Goal: Task Accomplishment & Management: Use online tool/utility

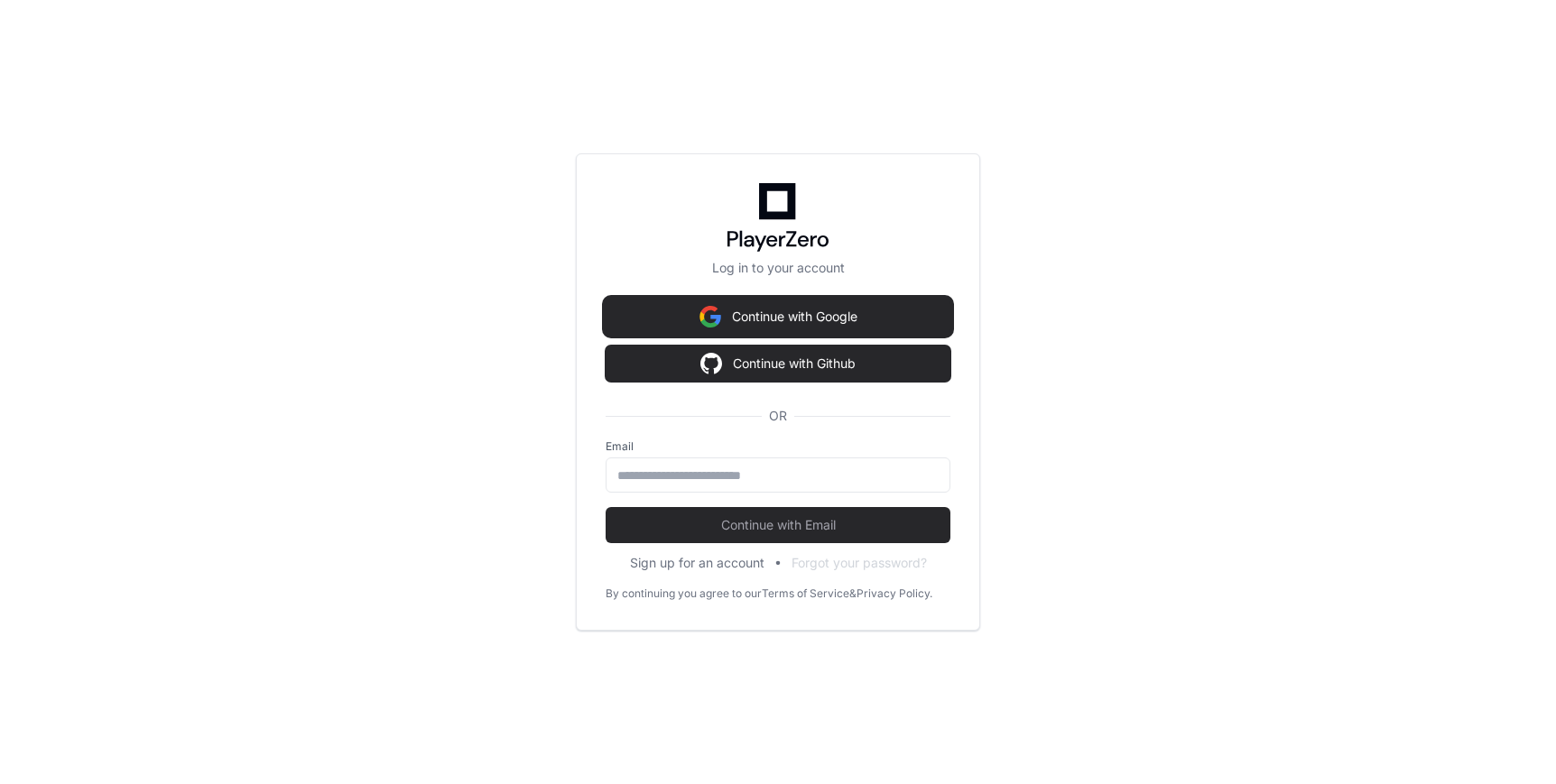
click at [809, 311] on button "Continue with Google" at bounding box center [778, 317] width 345 height 36
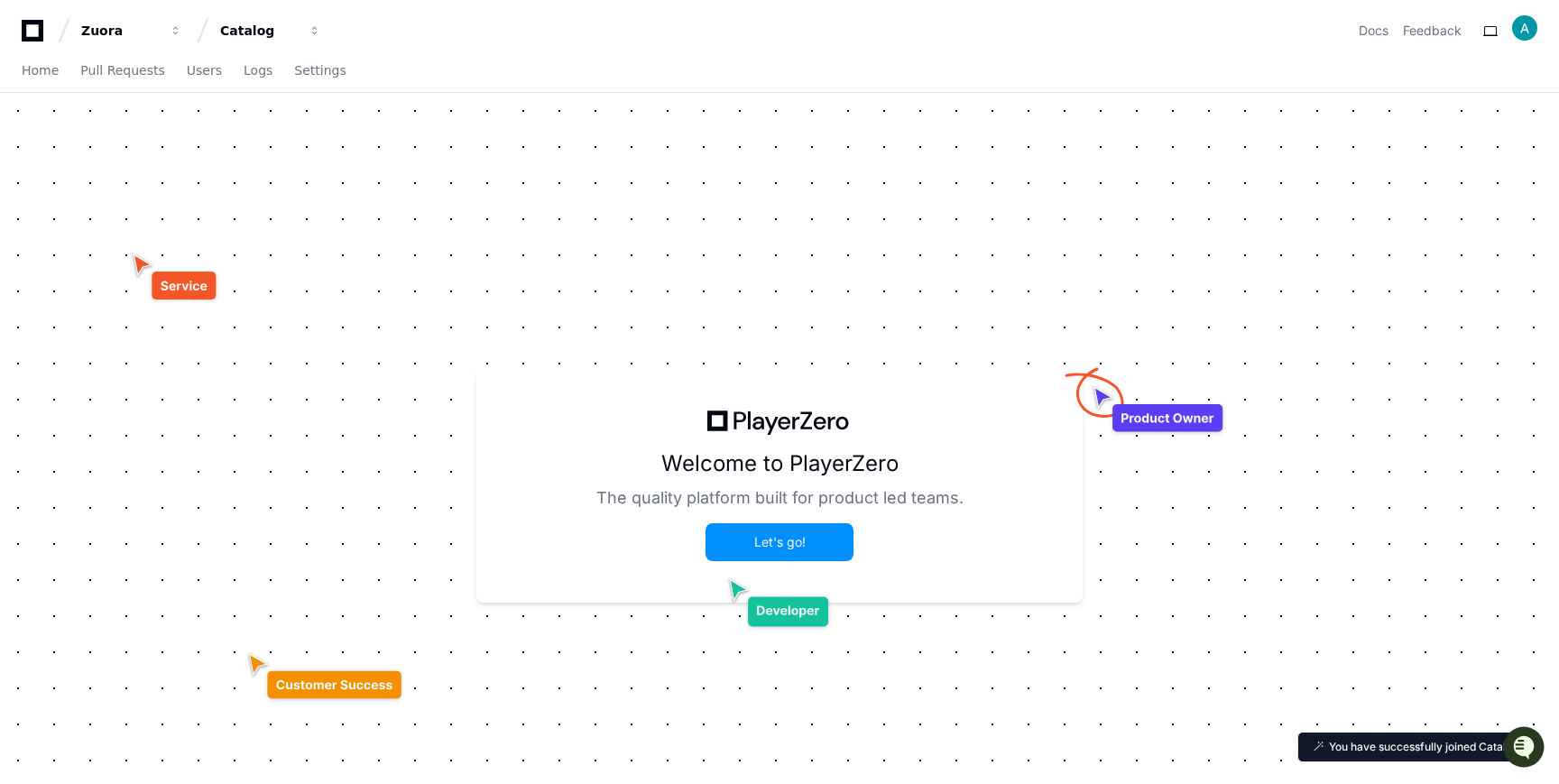
click at [769, 533] on button "Let's go!" at bounding box center [780, 542] width 145 height 34
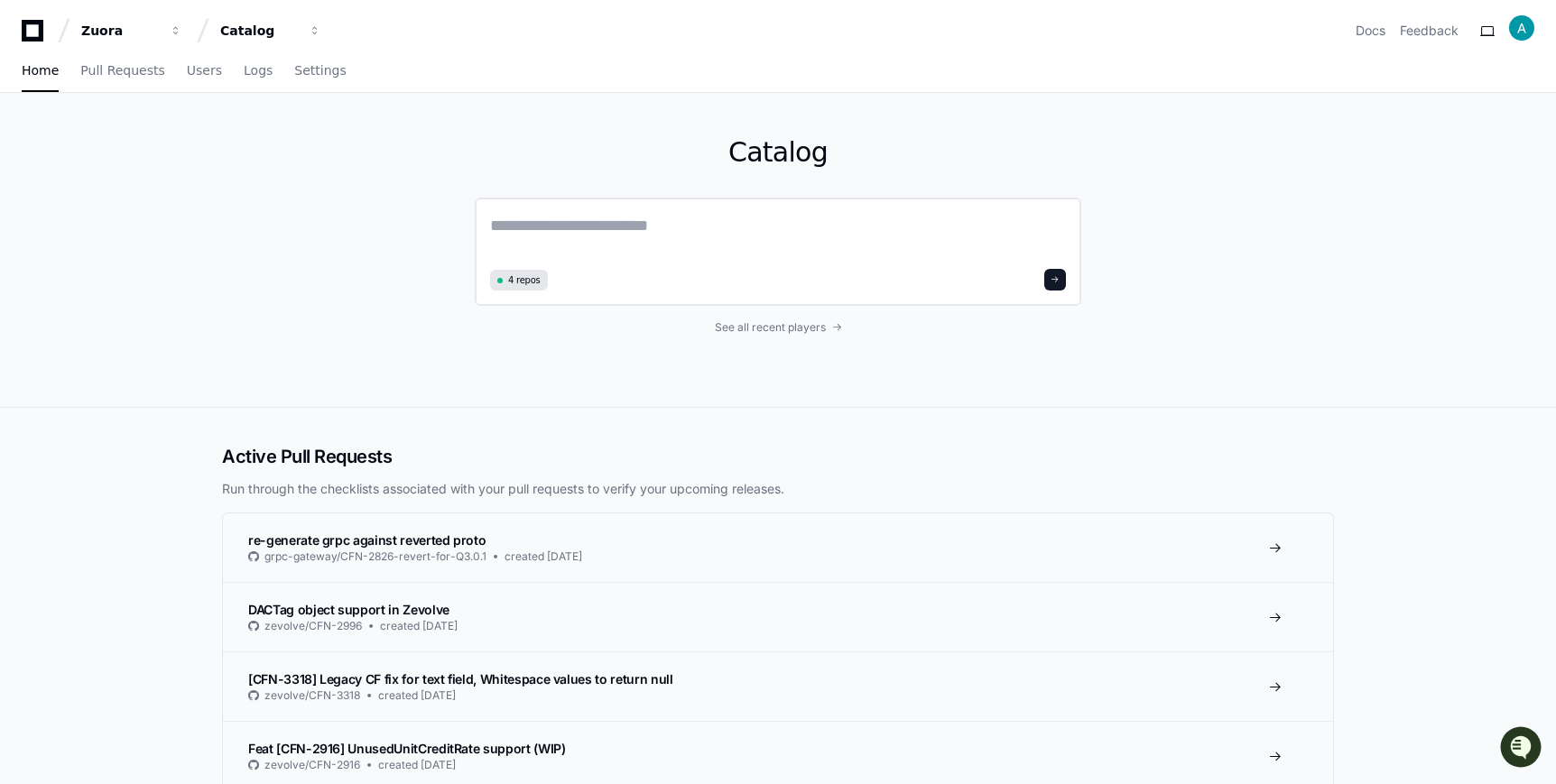
click at [522, 279] on span "4 repos" at bounding box center [524, 280] width 33 height 13
click at [123, 78] on link "Pull Requests" at bounding box center [121, 71] width 84 height 41
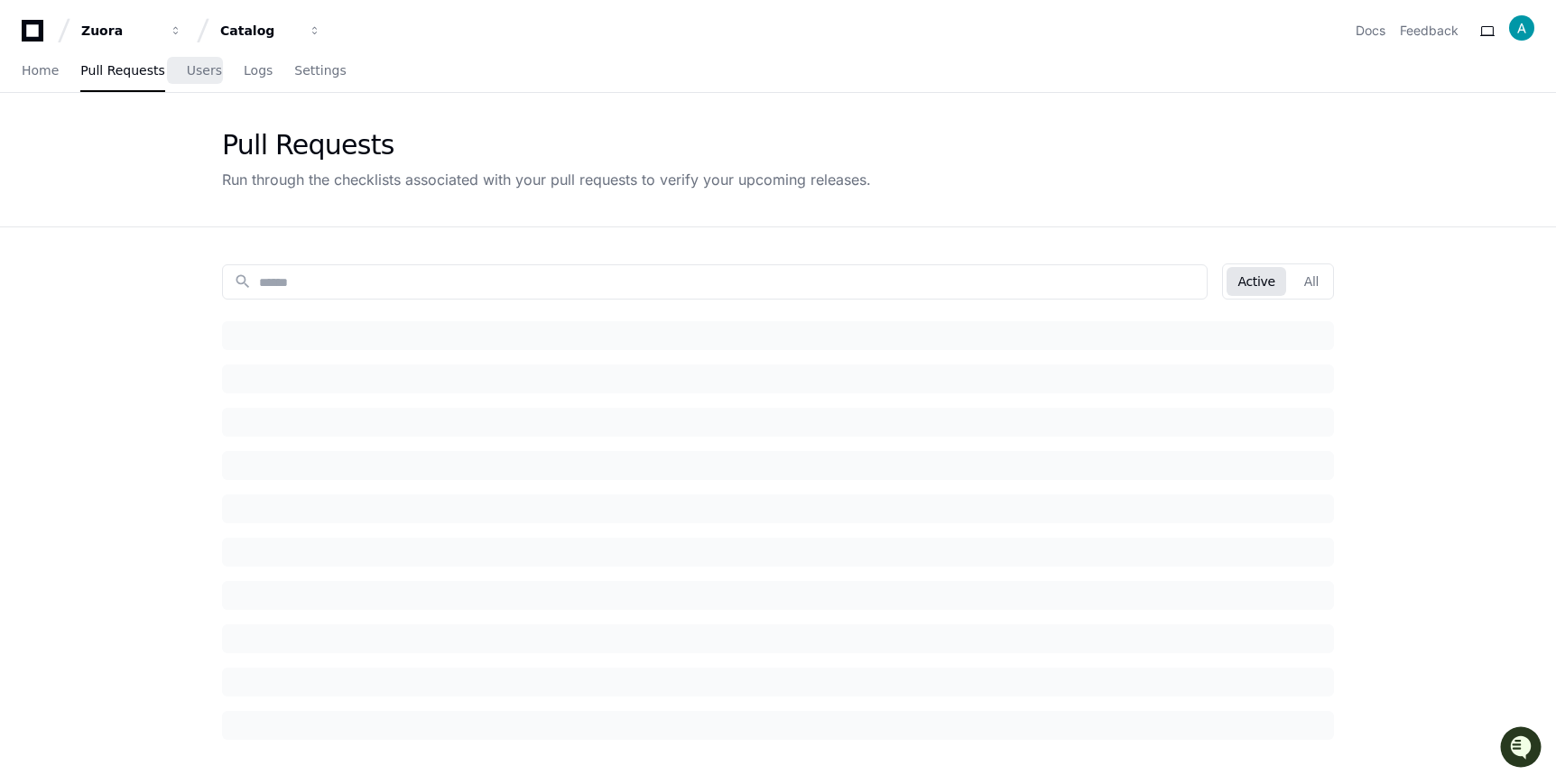
click at [195, 60] on link "Users" at bounding box center [204, 71] width 35 height 41
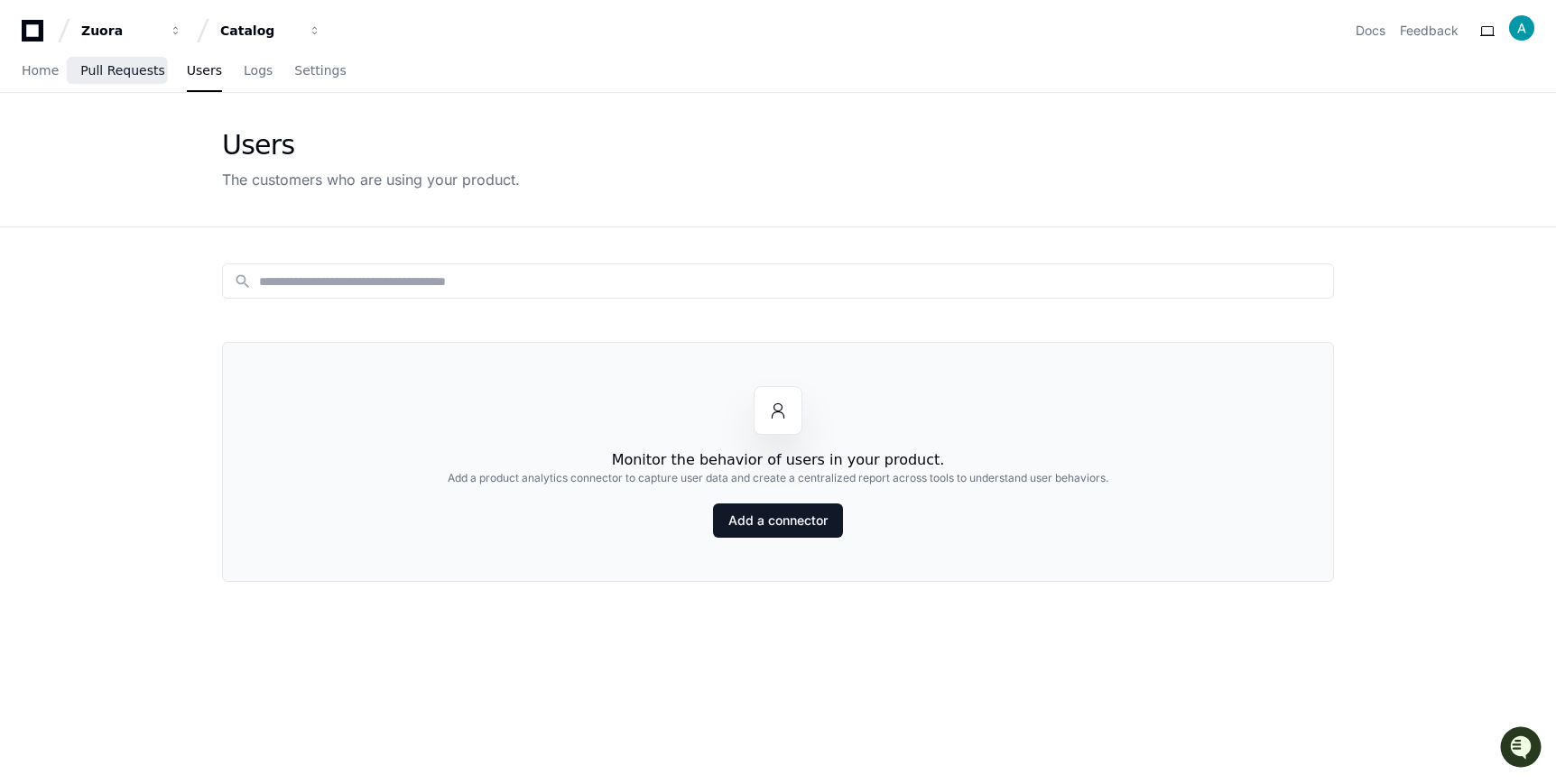
click at [128, 65] on span "Pull Requests" at bounding box center [121, 71] width 84 height 11
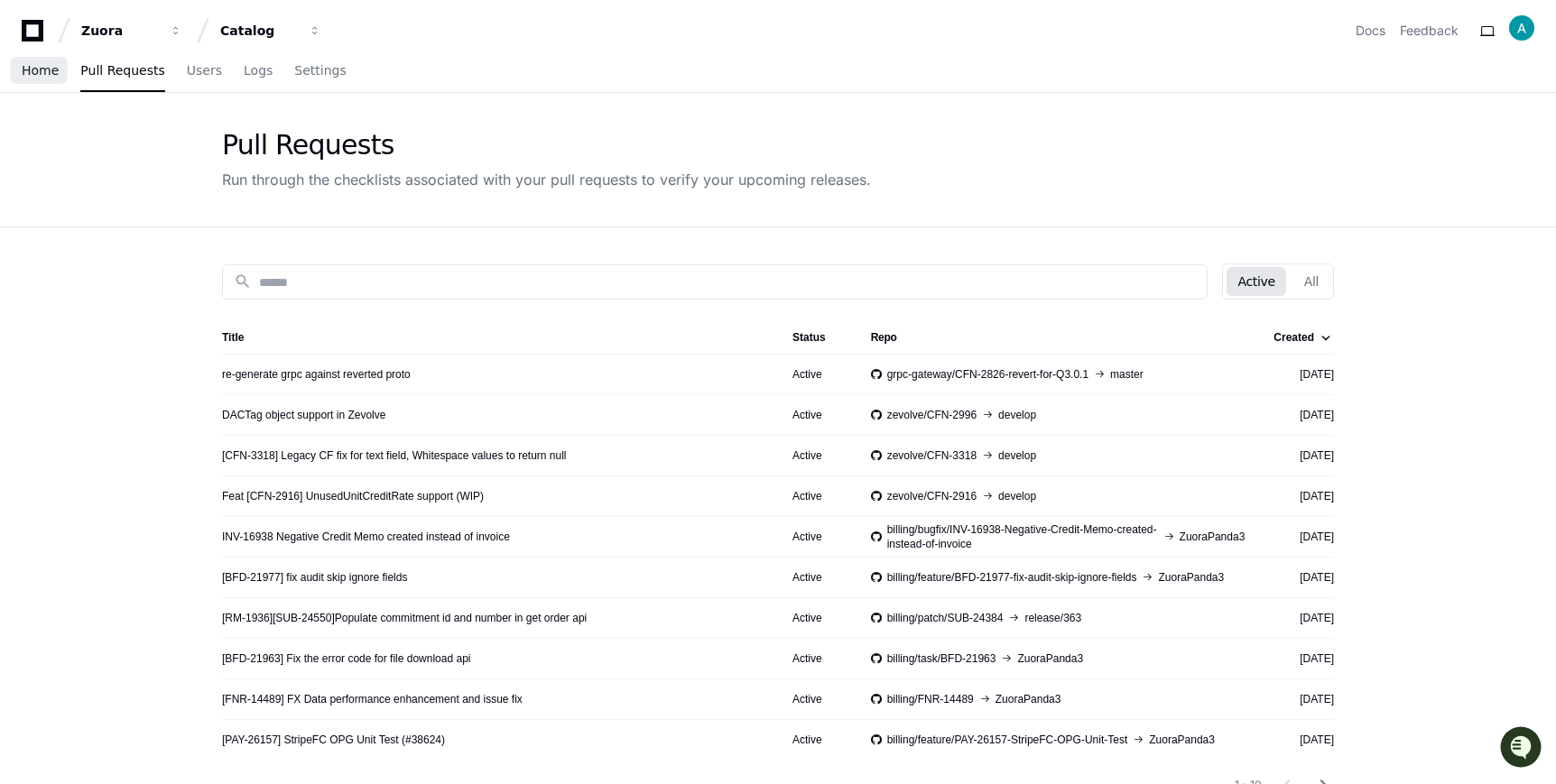
click at [41, 69] on span "Home" at bounding box center [39, 71] width 37 height 11
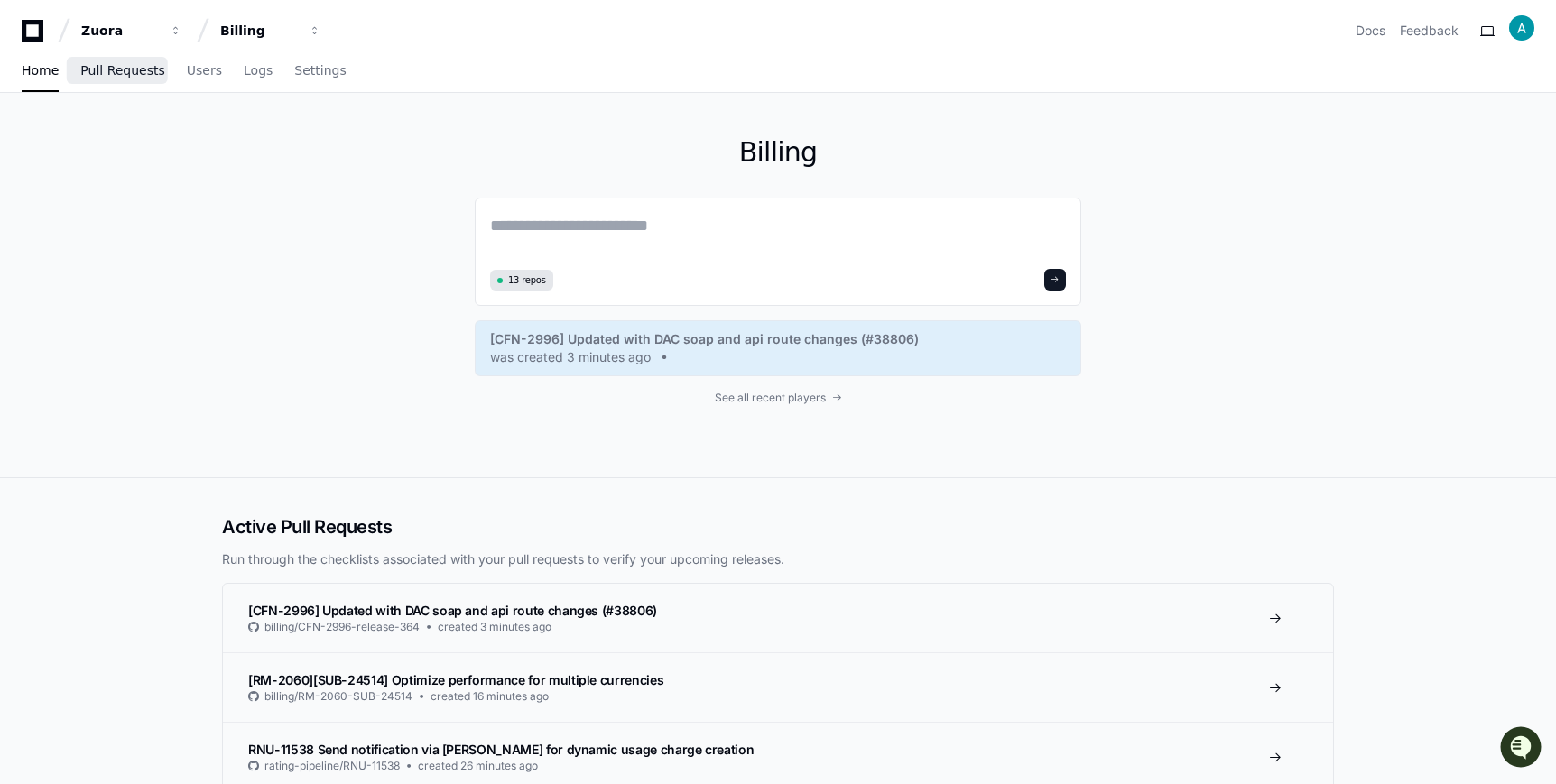
click at [121, 78] on link "Pull Requests" at bounding box center [121, 71] width 84 height 41
click at [198, 82] on link "Users" at bounding box center [204, 71] width 35 height 41
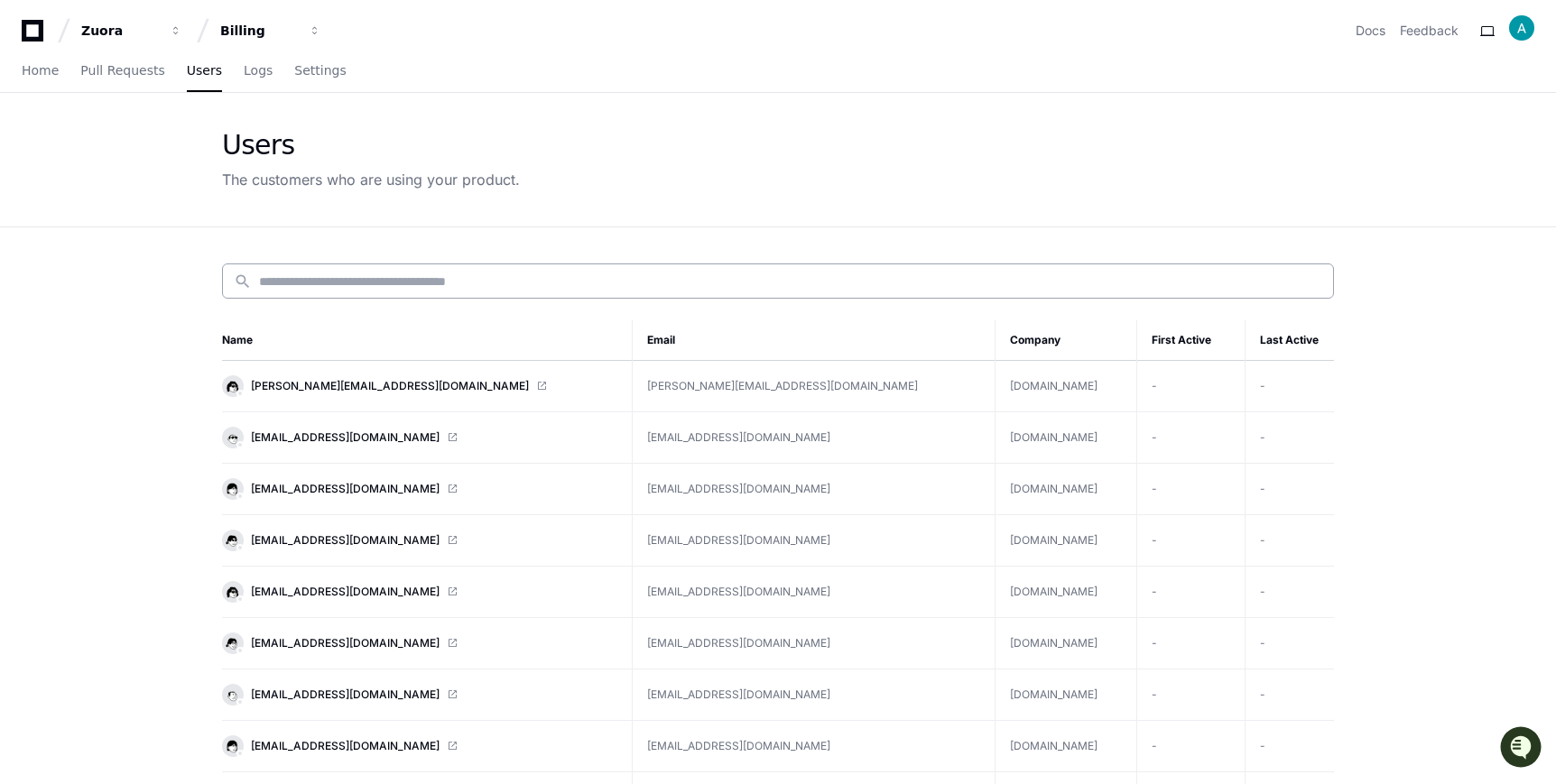
click at [372, 287] on input at bounding box center [790, 281] width 1063 height 18
click at [39, 81] on link "Home" at bounding box center [39, 71] width 37 height 41
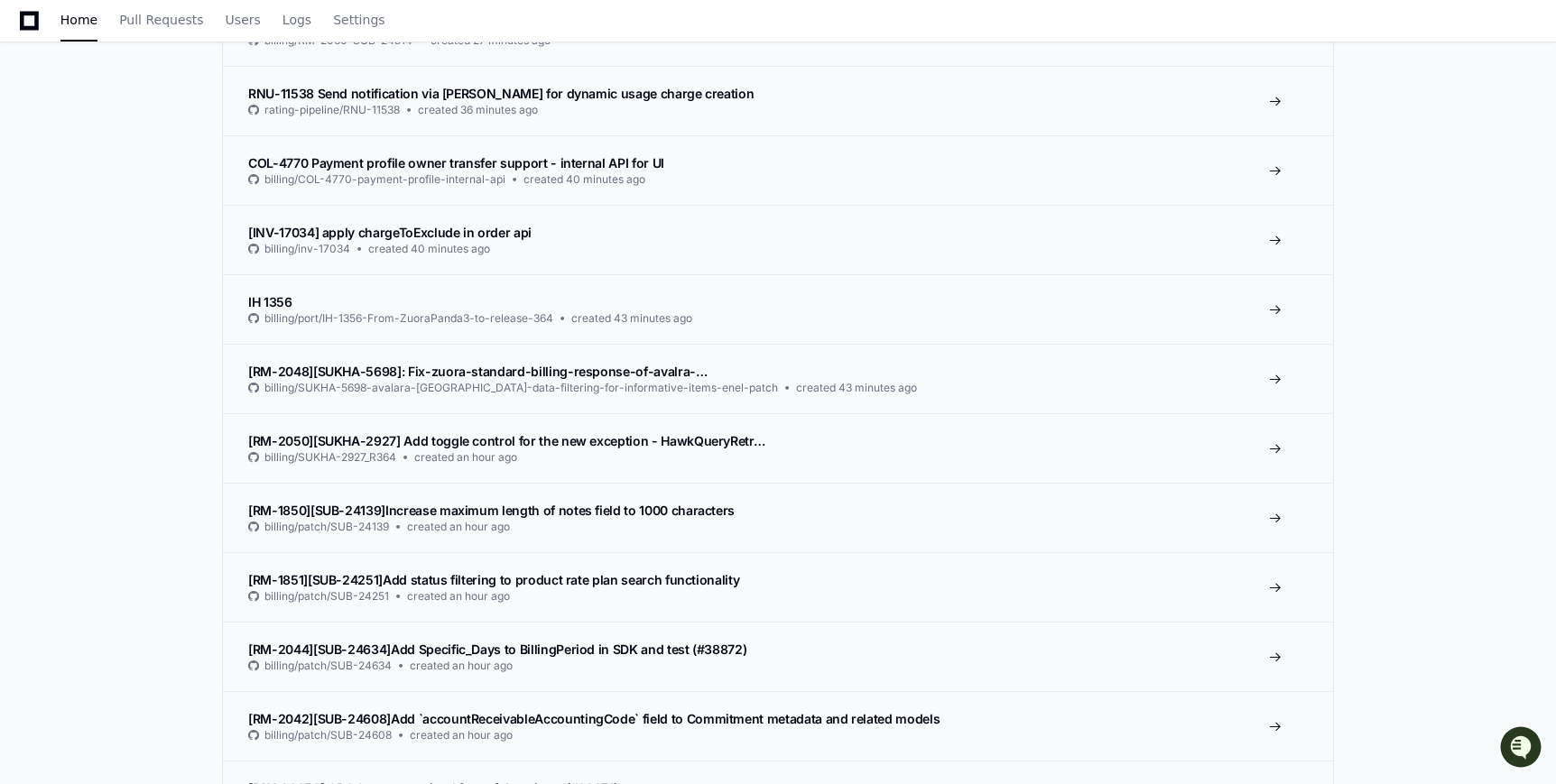
scroll to position [661, 0]
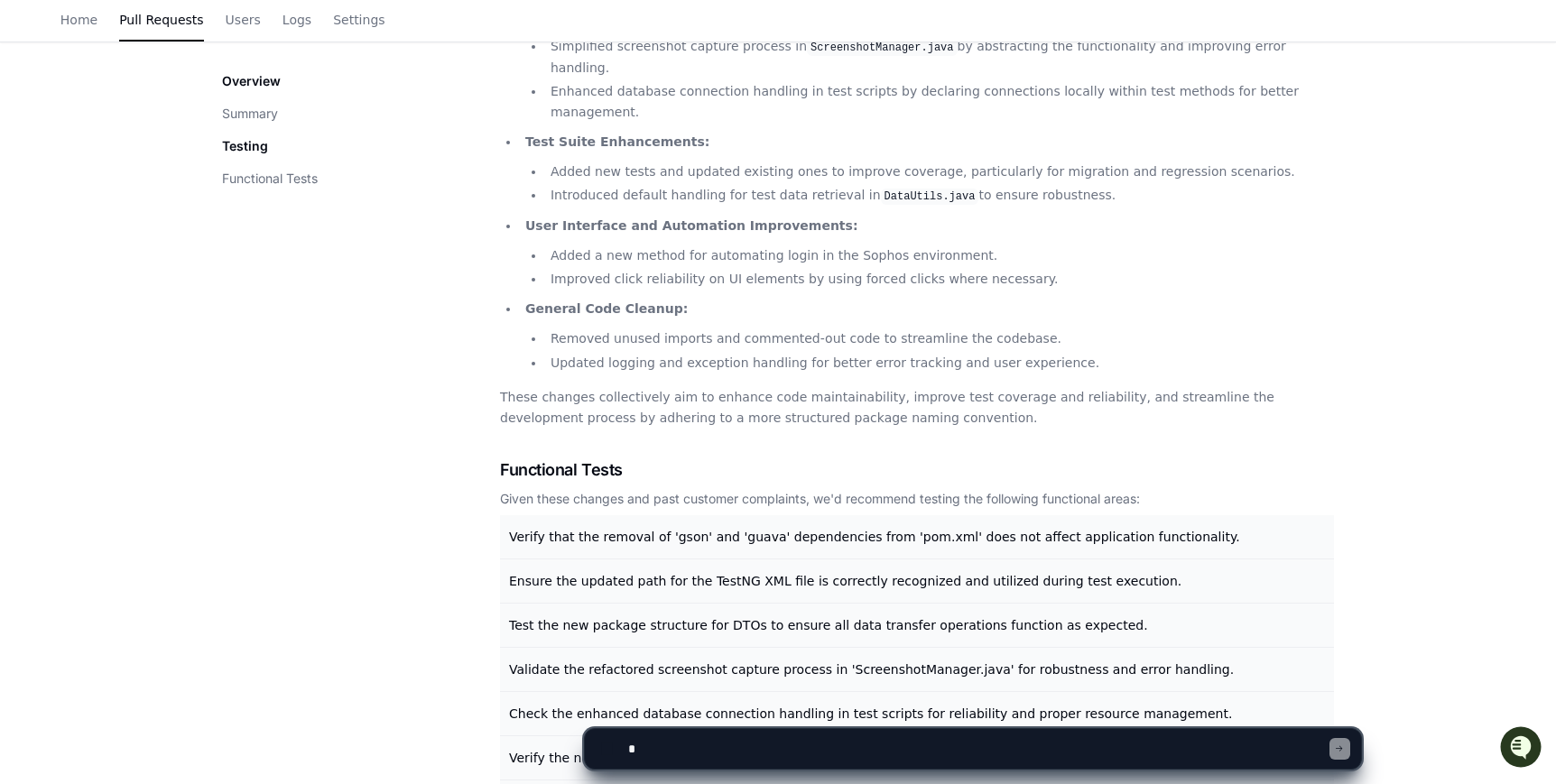
scroll to position [568, 0]
click at [687, 752] on textarea at bounding box center [977, 748] width 705 height 39
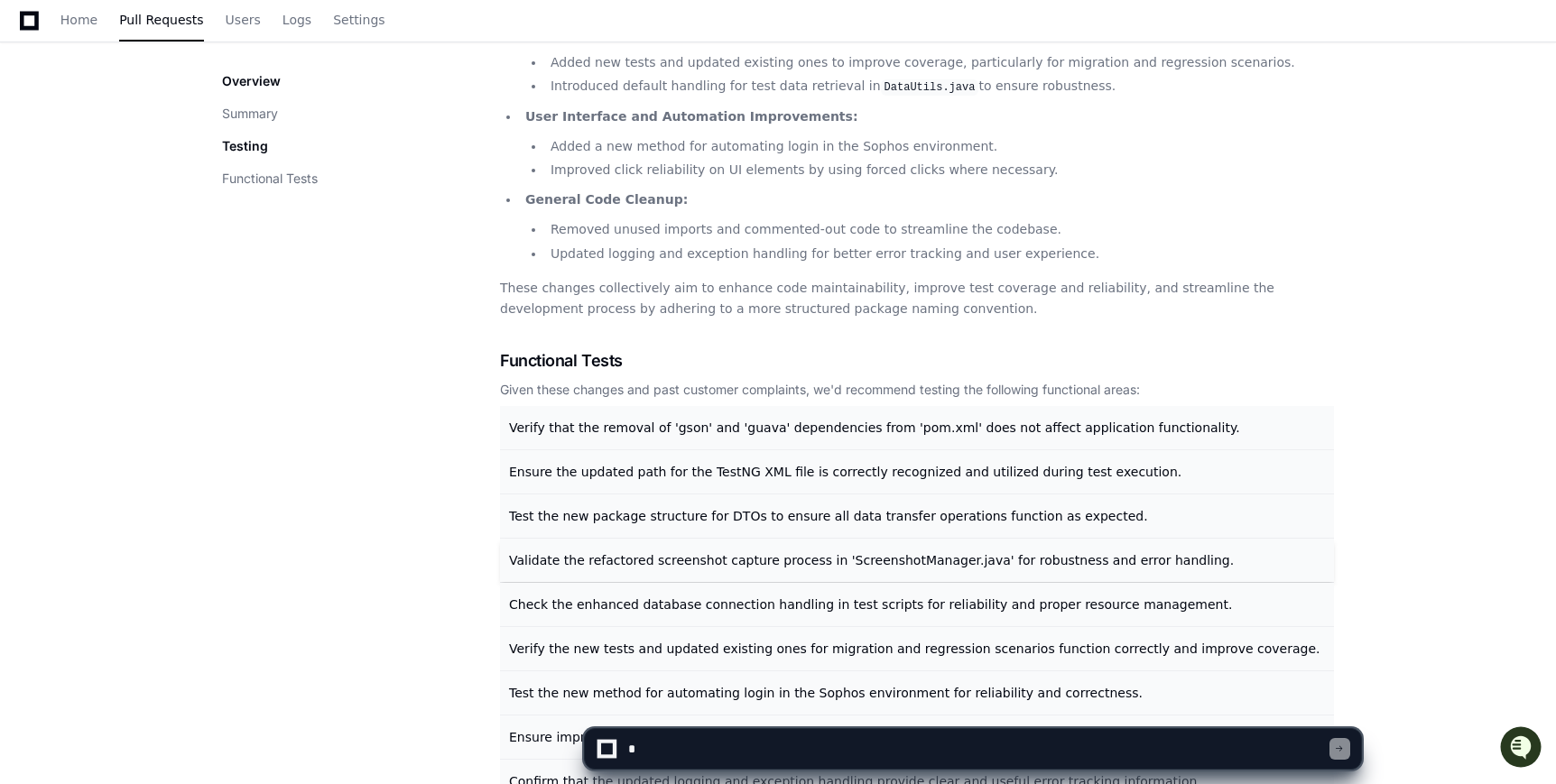
scroll to position [838, 0]
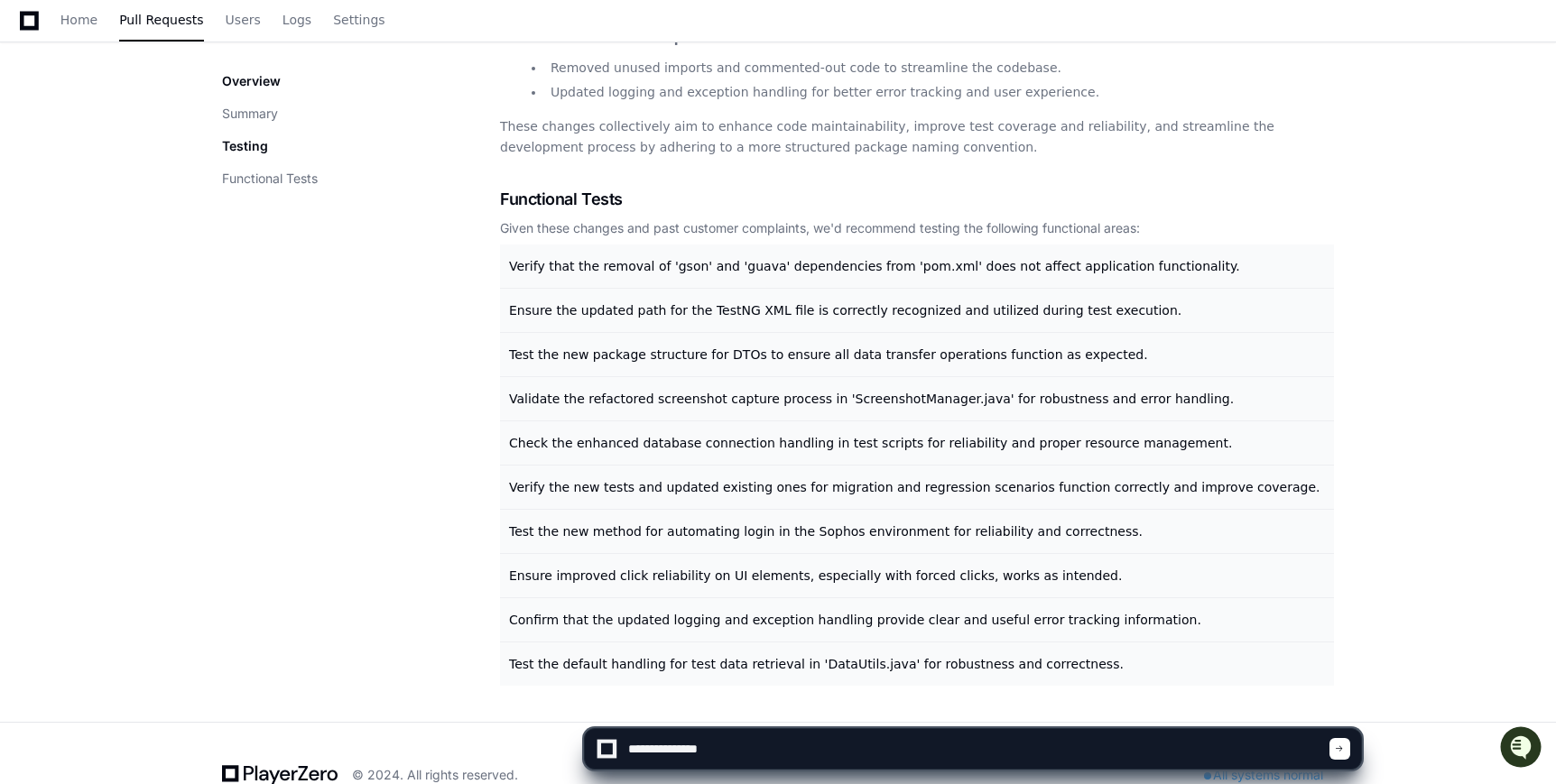
type textarea "**********"
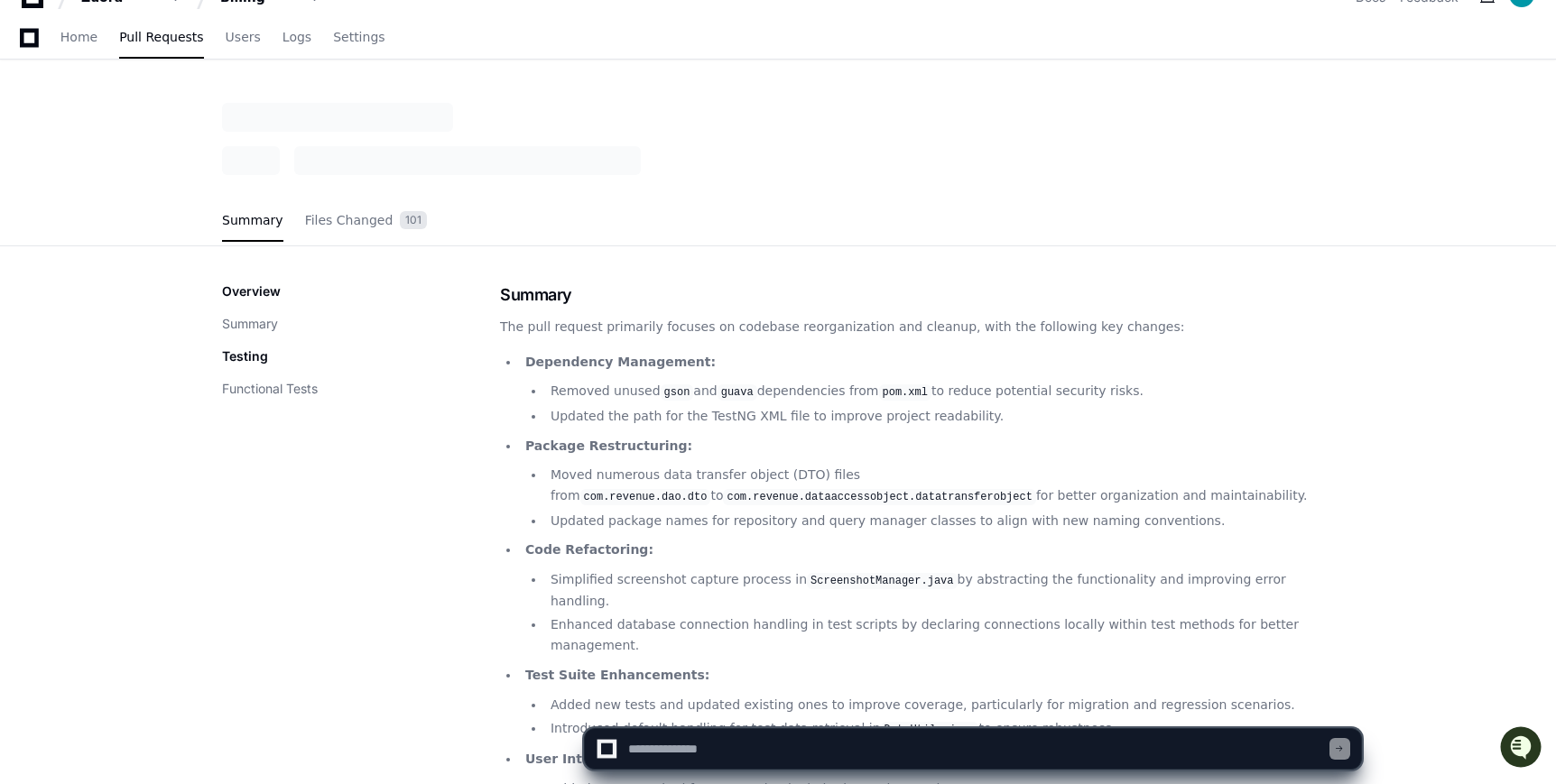
scroll to position [0, 0]
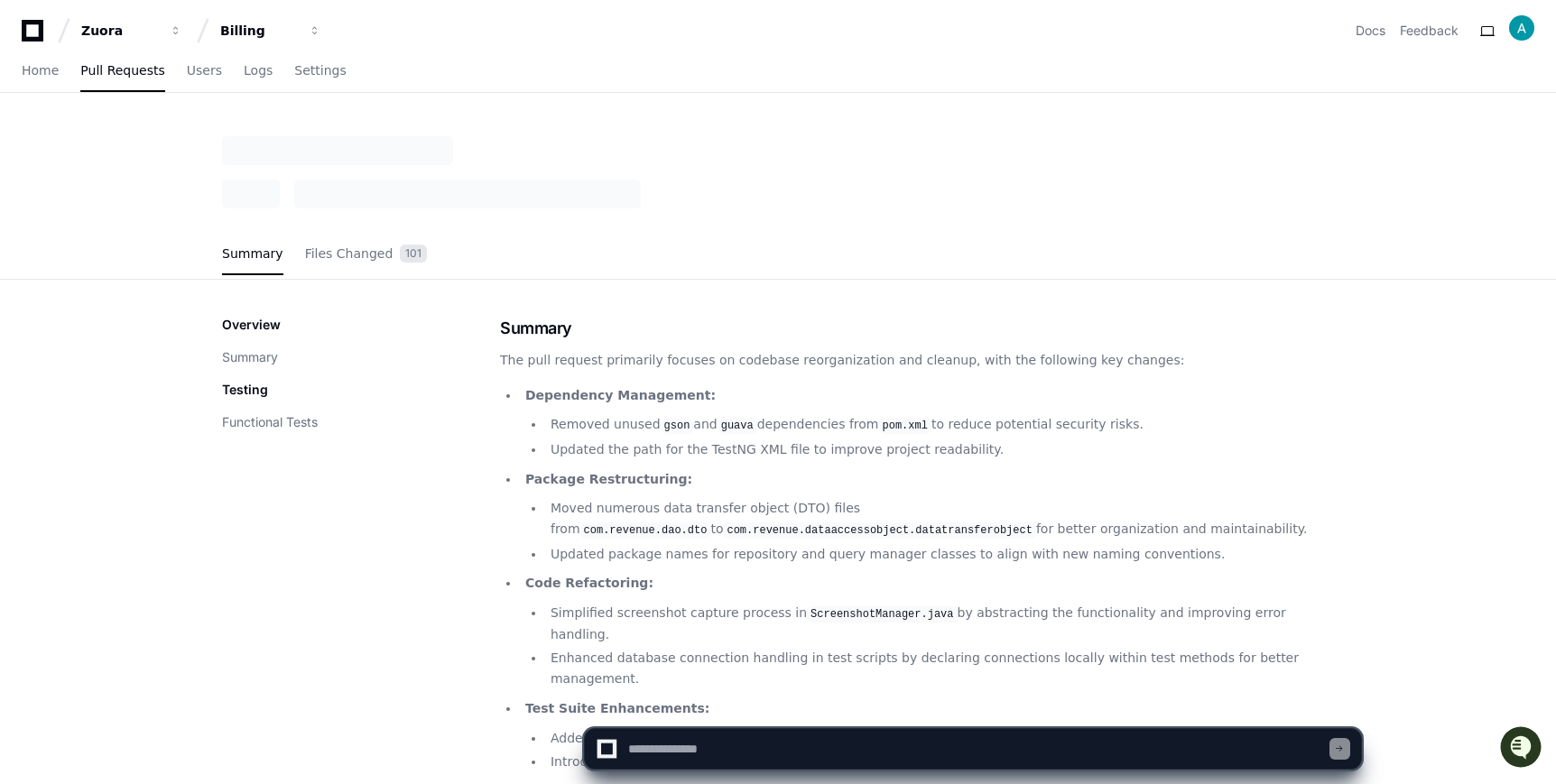
click at [1332, 741] on div at bounding box center [1340, 748] width 21 height 22
click at [1334, 746] on span at bounding box center [1339, 749] width 9 height 9
click at [1524, 753] on icon "Open customer support" at bounding box center [1520, 770] width 45 height 45
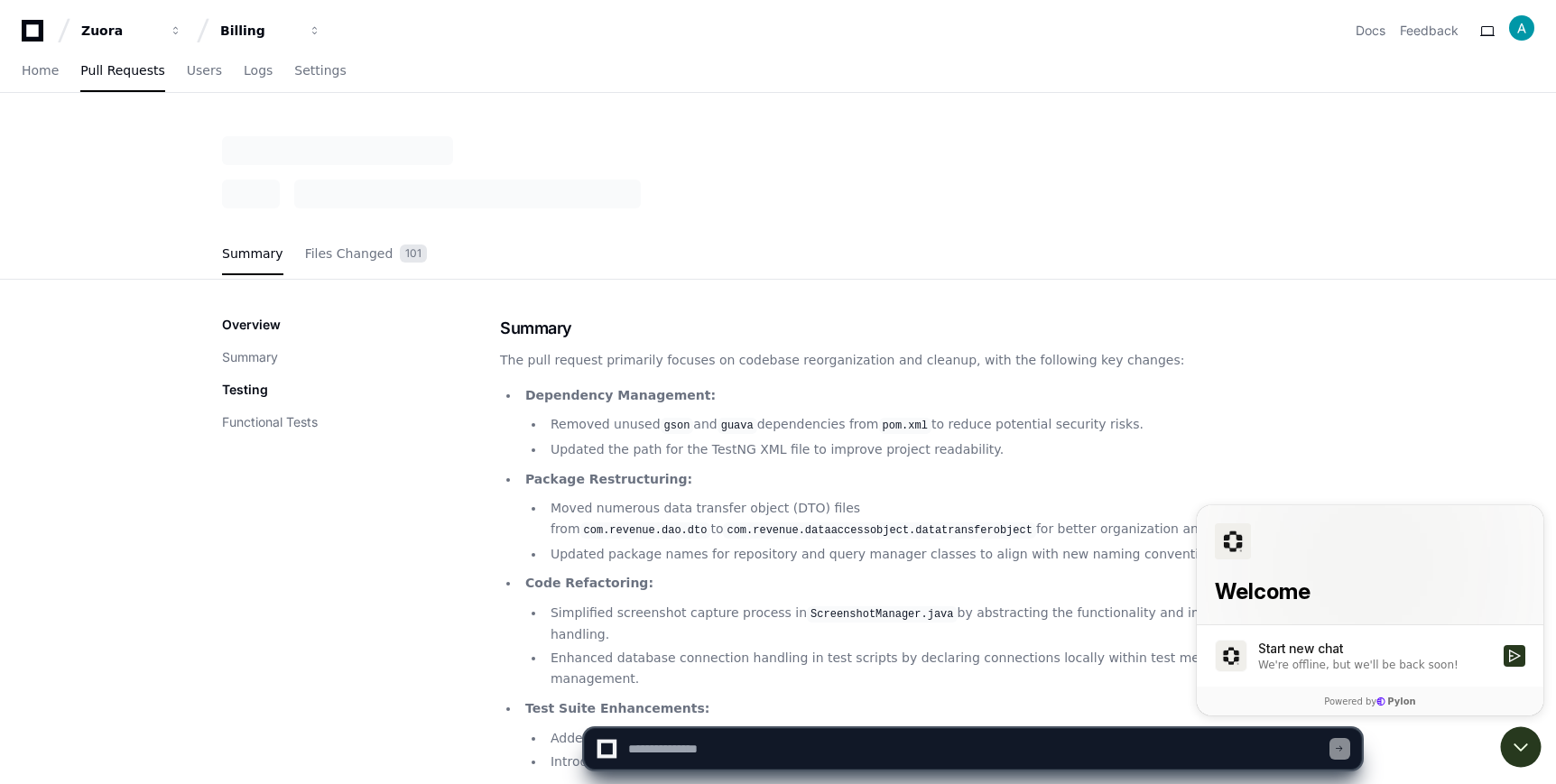
click at [761, 769] on div at bounding box center [972, 748] width 778 height 41
click at [666, 748] on textarea at bounding box center [977, 748] width 705 height 39
click at [614, 750] on div at bounding box center [605, 748] width 16 height 16
click at [587, 755] on div at bounding box center [972, 748] width 778 height 41
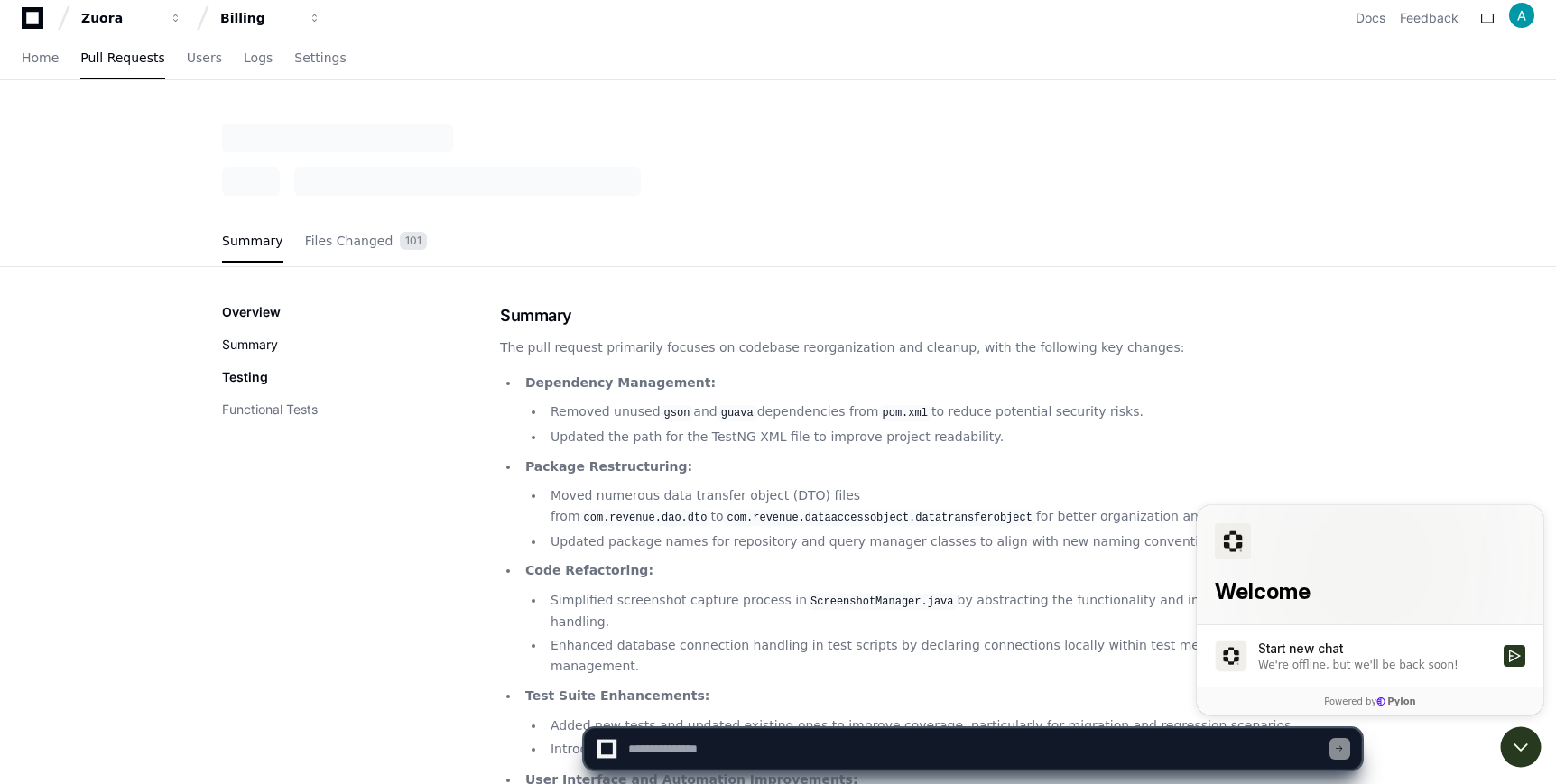
click at [252, 347] on button "Summary" at bounding box center [250, 344] width 56 height 18
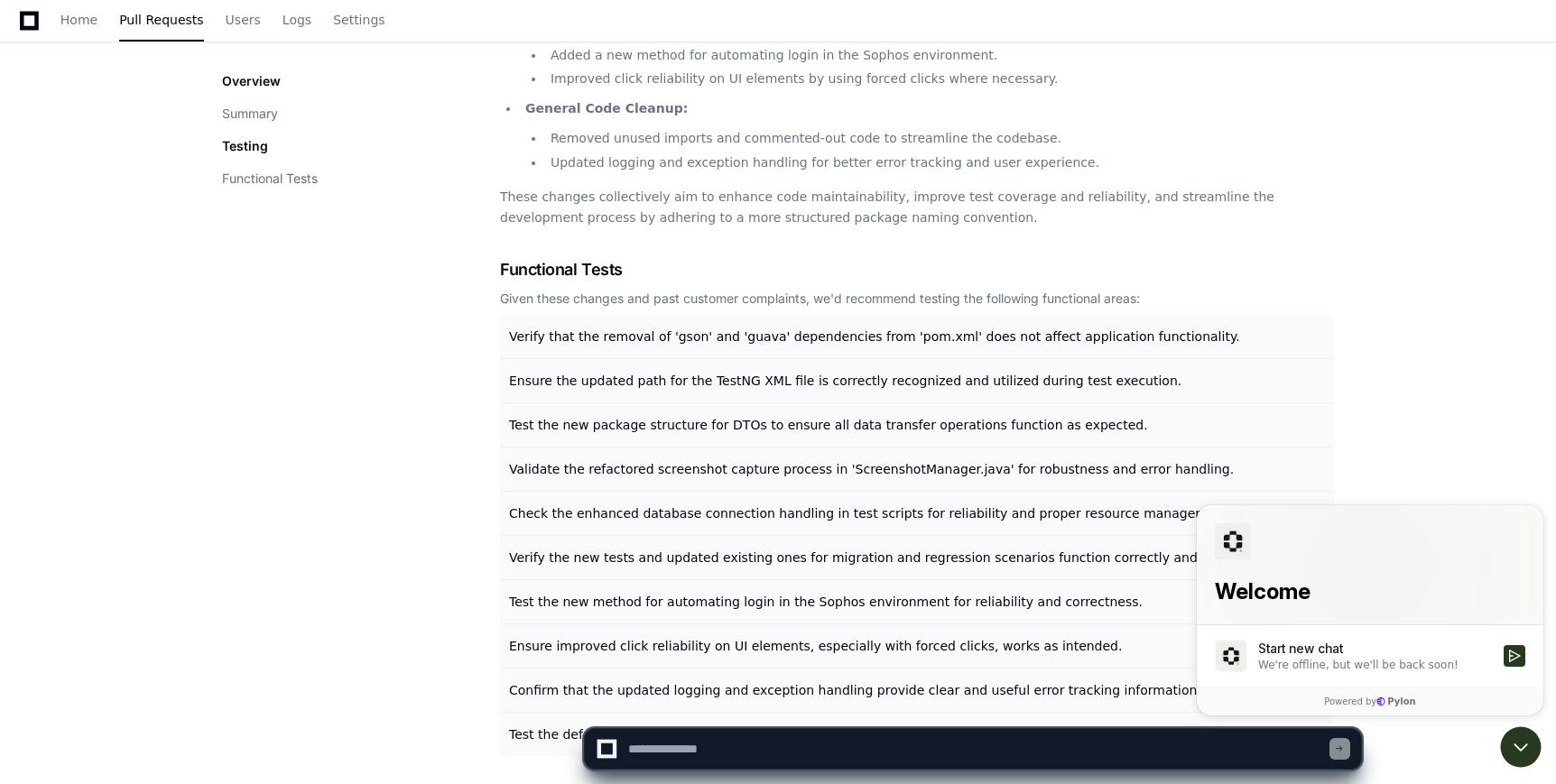
scroll to position [838, 0]
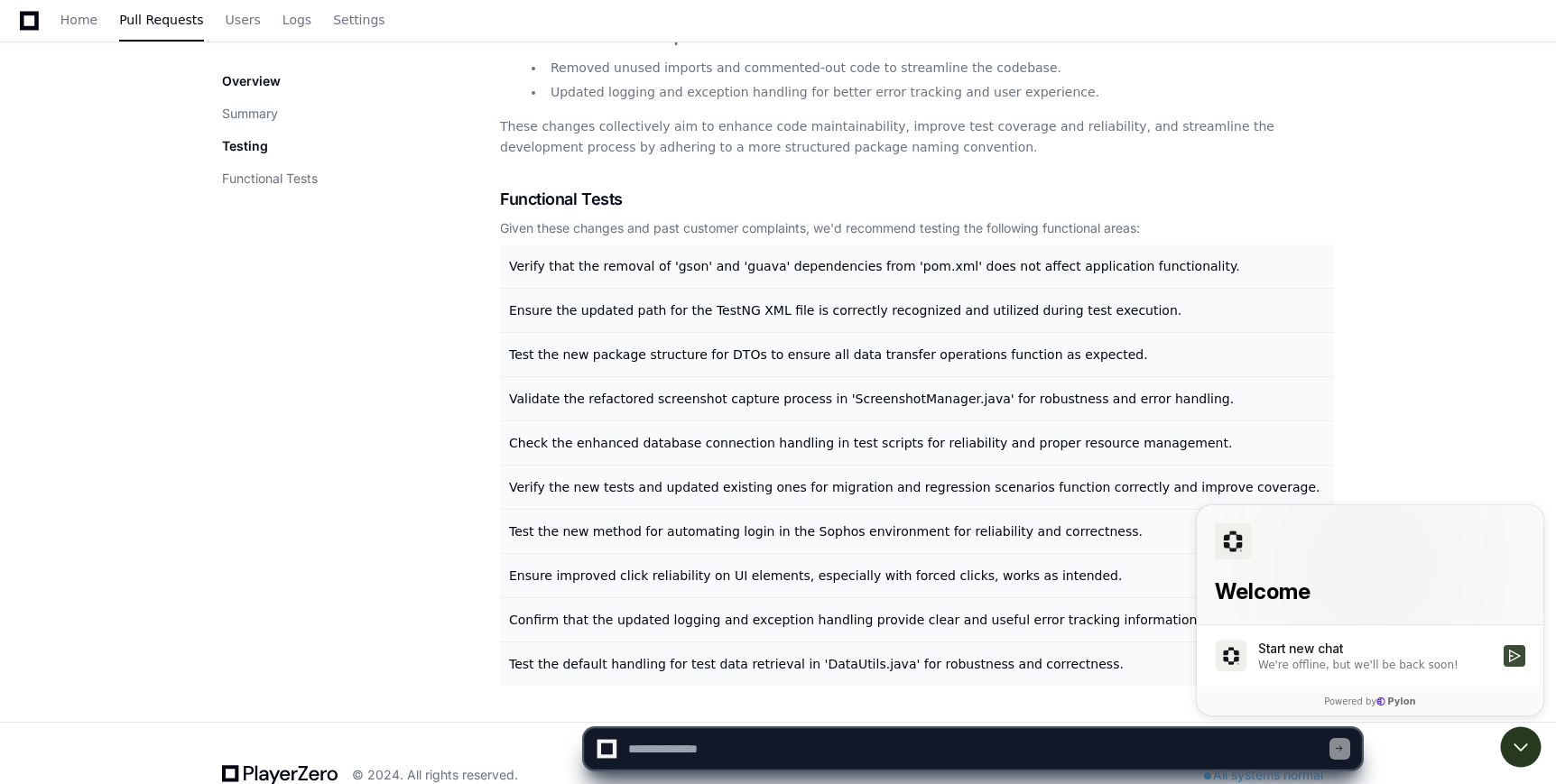
click at [1516, 647] on button "Start new chat We're offline, but we'll be back soon!" at bounding box center [1514, 655] width 22 height 22
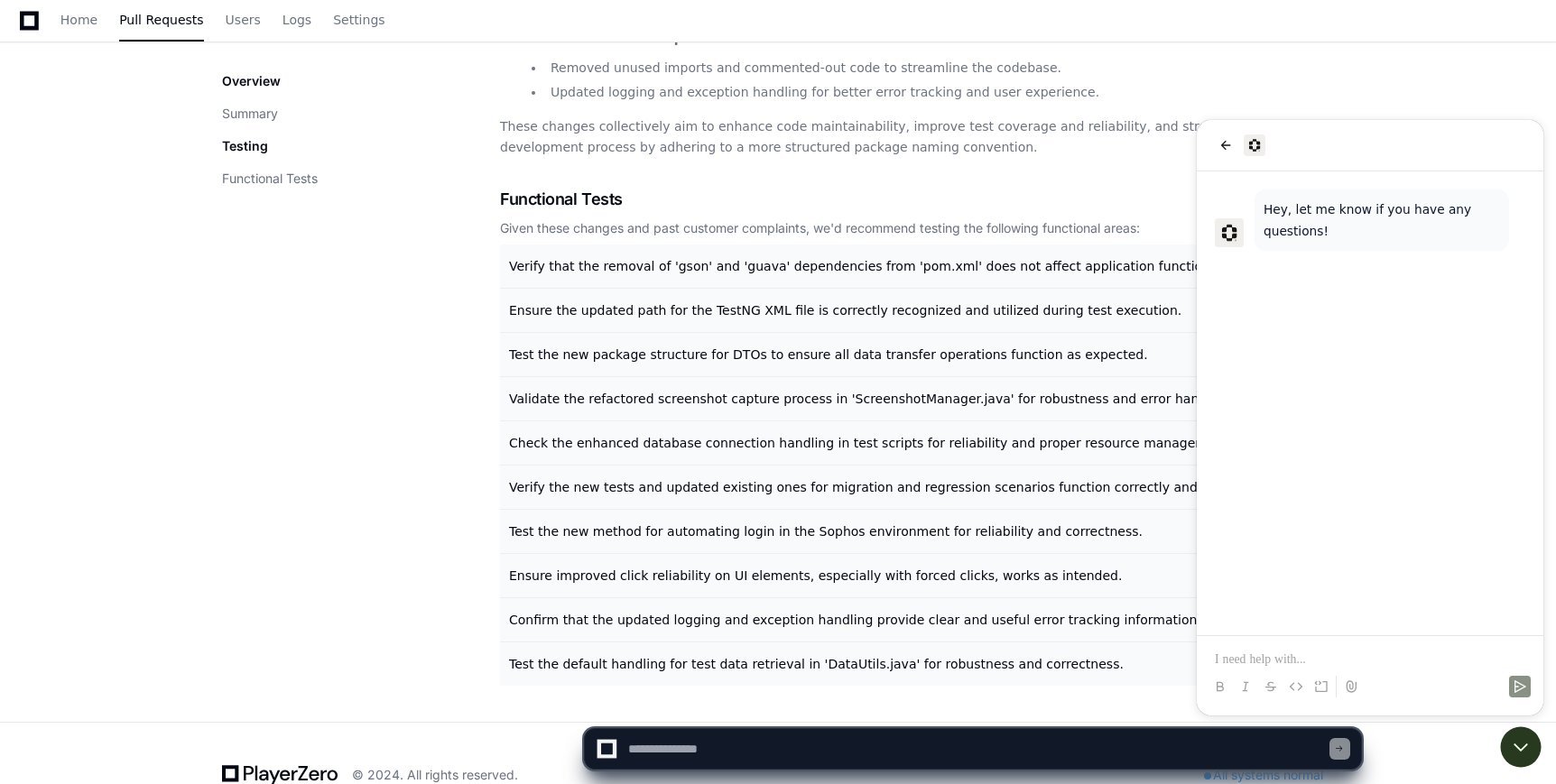
click at [1265, 654] on p at bounding box center [1370, 659] width 310 height 18
click at [1223, 156] on div at bounding box center [1370, 146] width 347 height 52
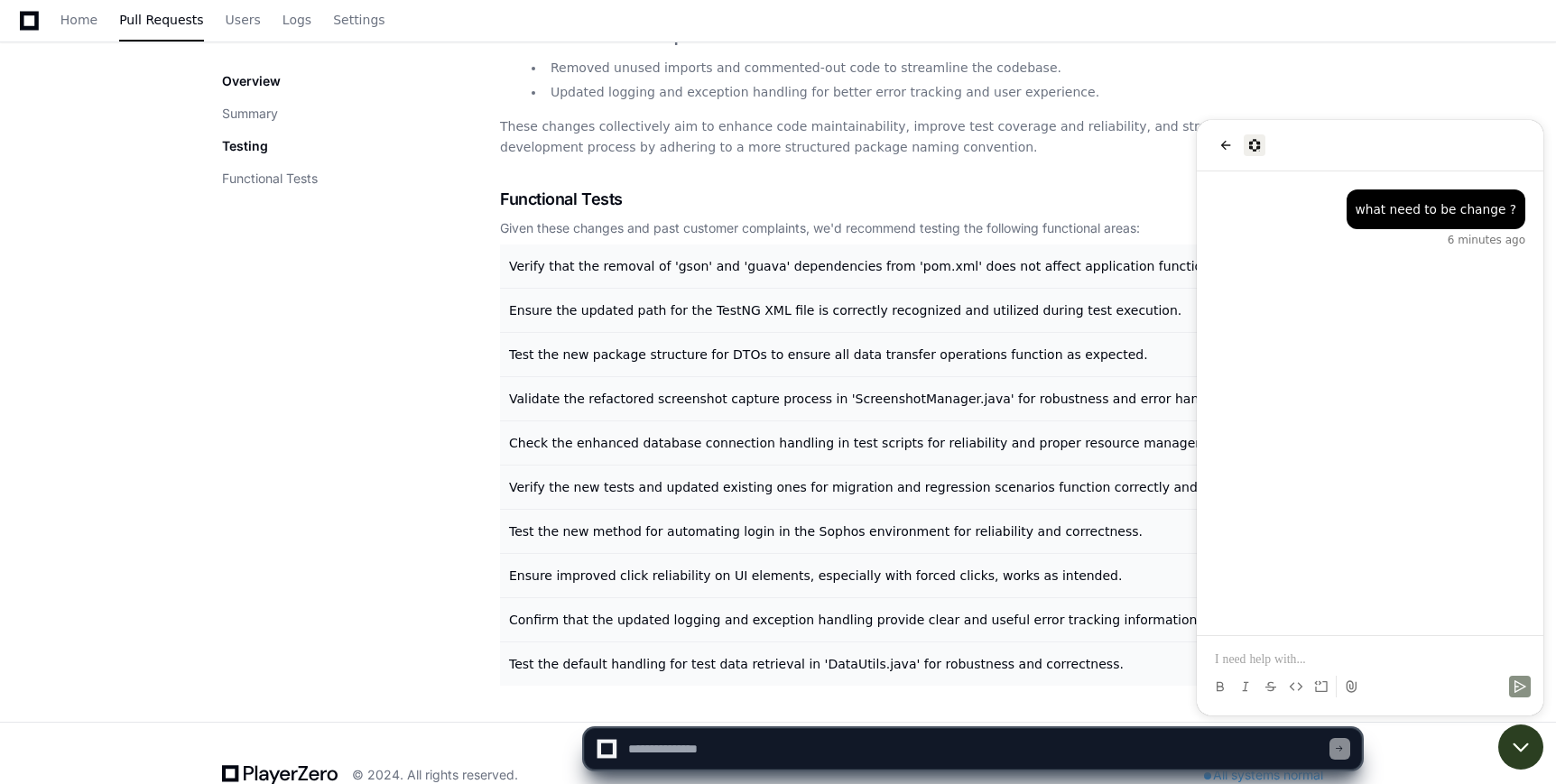
click at [1514, 758] on icon "Open customer support" at bounding box center [1520, 747] width 45 height 45
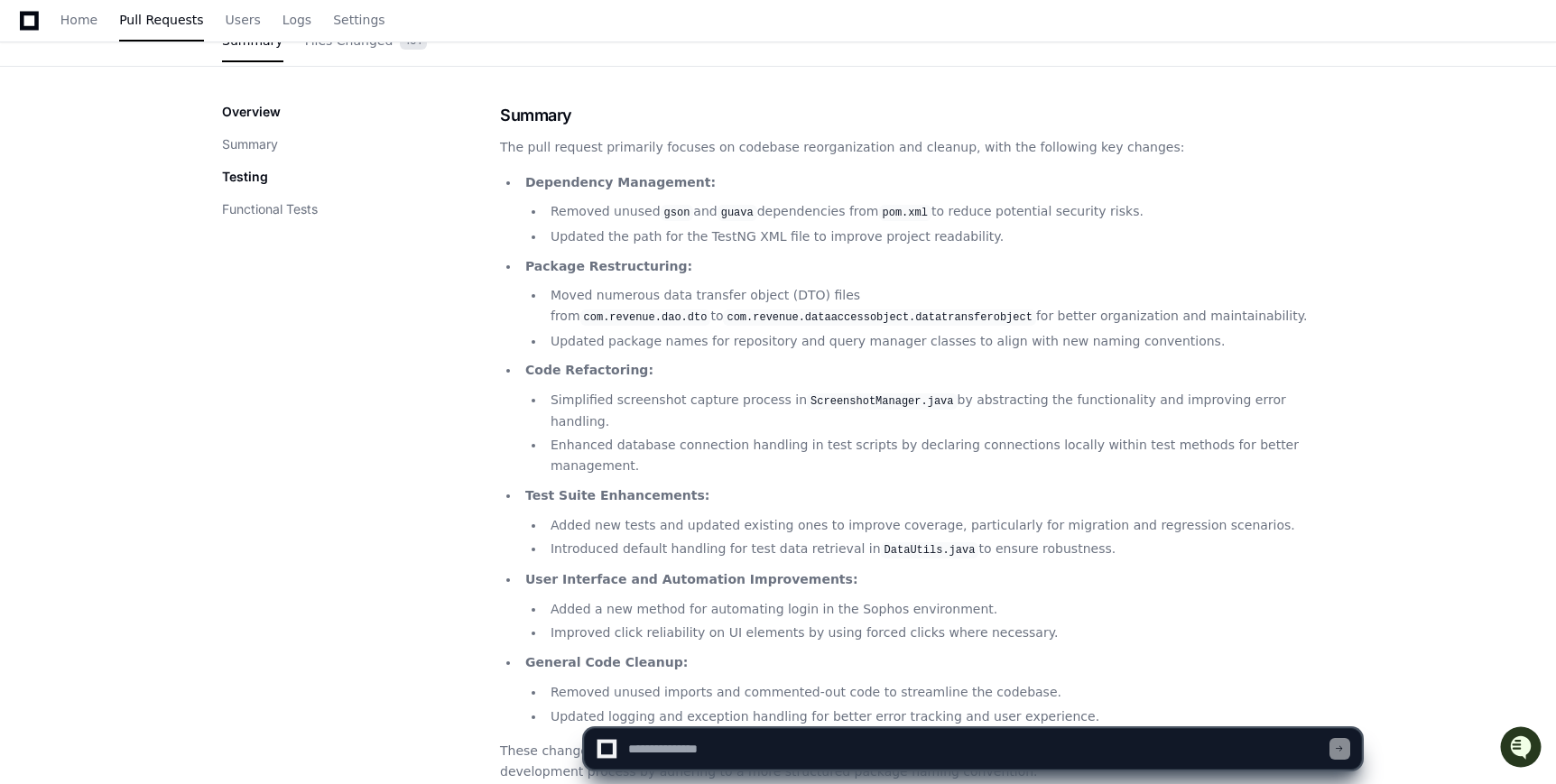
scroll to position [0, 0]
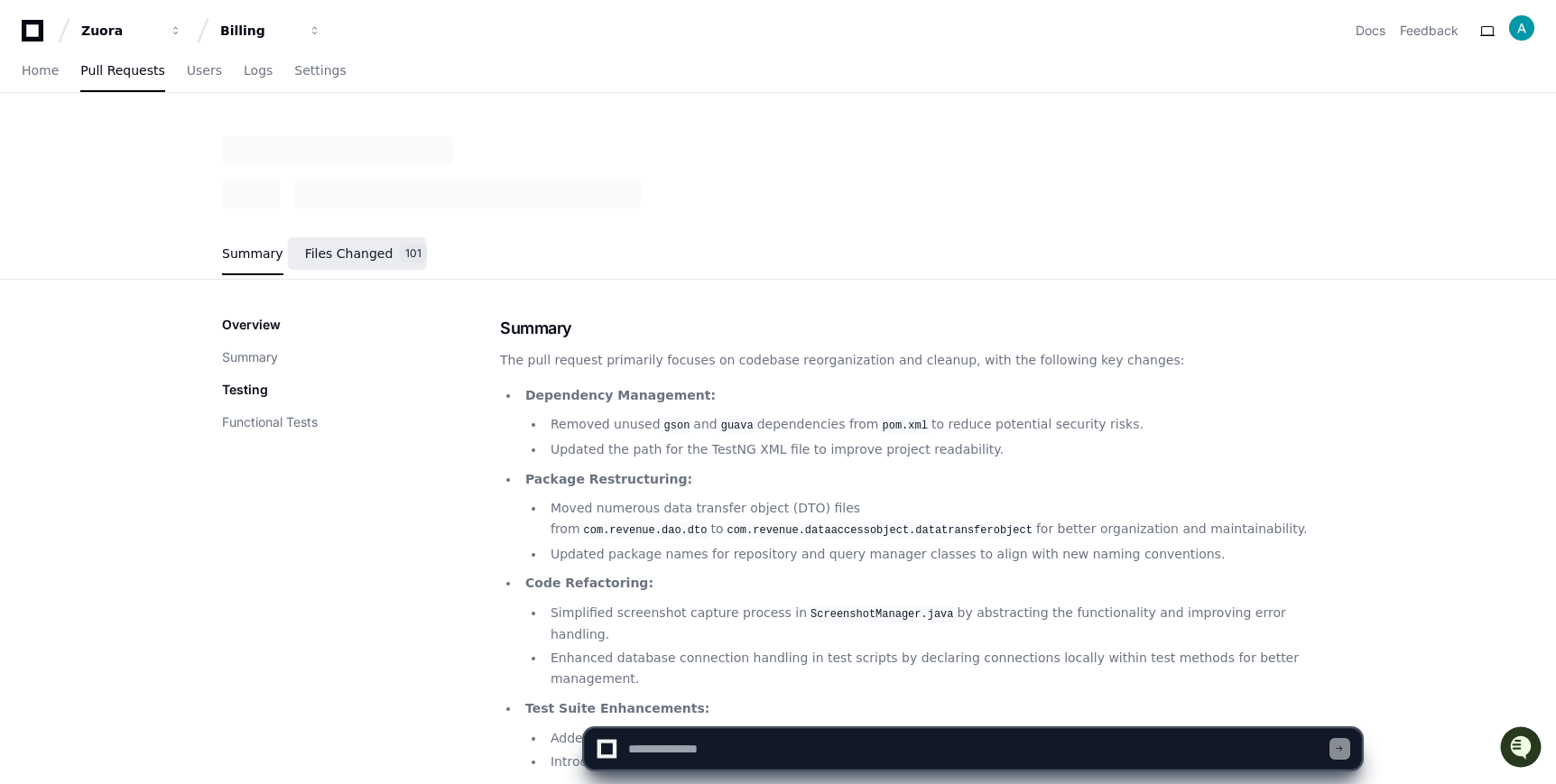
click at [365, 251] on span "Files Changed" at bounding box center [349, 254] width 88 height 11
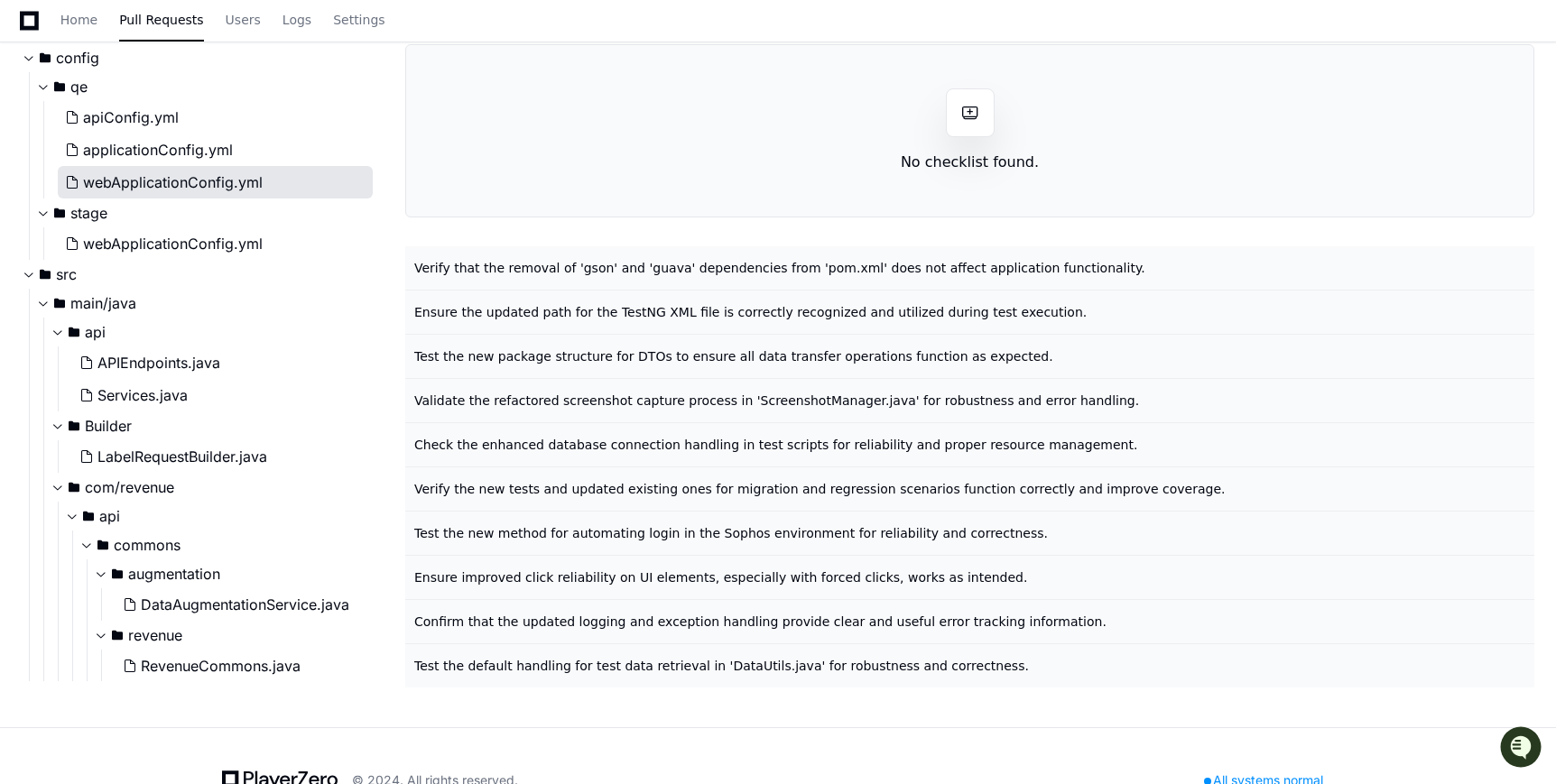
click at [203, 175] on span "webApplicationConfig.yml" at bounding box center [172, 181] width 180 height 22
click at [447, 264] on span "Verify that the removal of 'gson' and 'guava' dependencies from 'pom.xml' does …" at bounding box center [779, 267] width 731 height 14
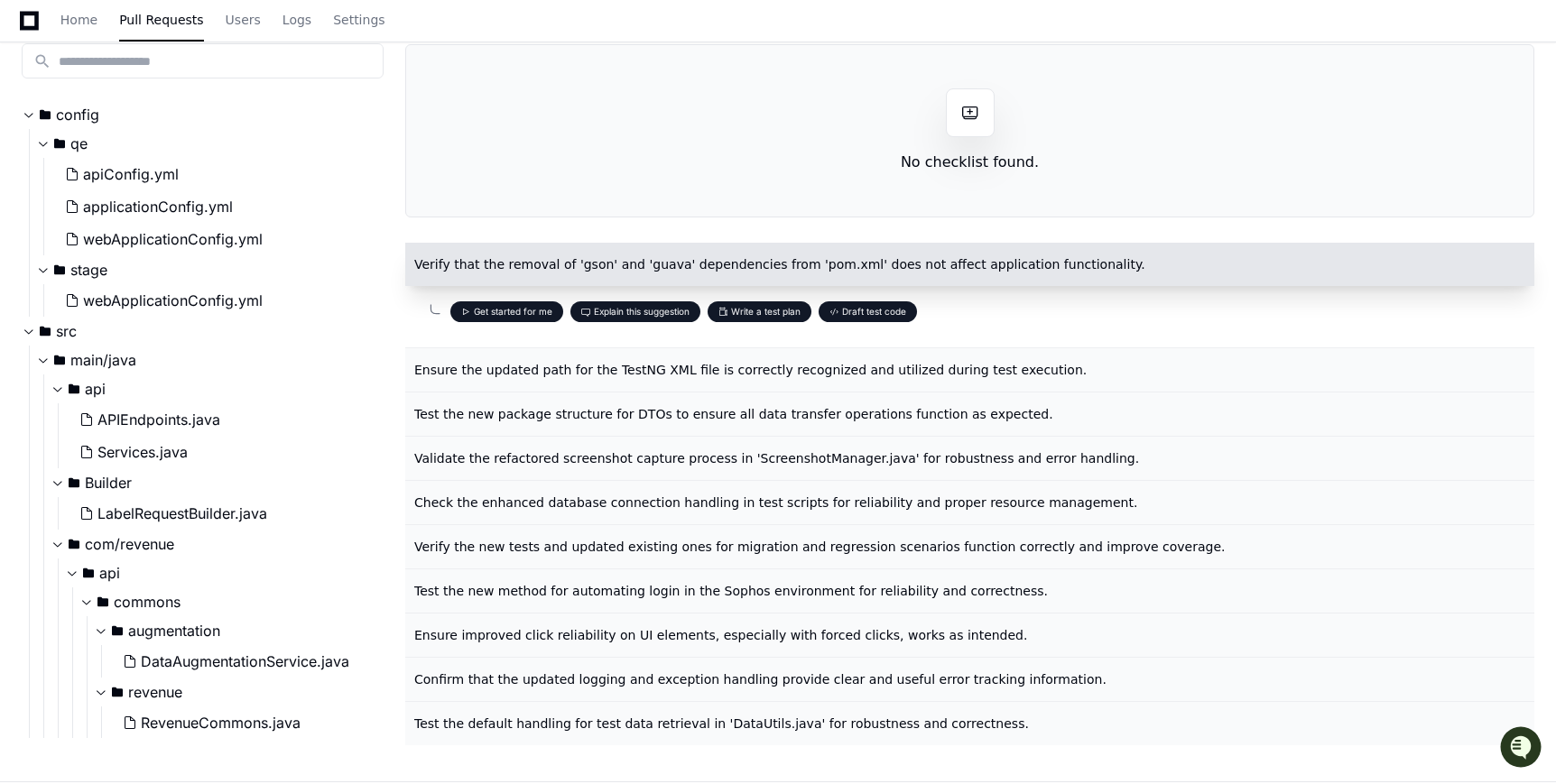
click at [467, 313] on span at bounding box center [465, 312] width 9 height 9
click at [480, 308] on button "Get started for me" at bounding box center [507, 312] width 113 height 21
click at [871, 310] on button "Draft test code" at bounding box center [867, 312] width 99 height 21
click at [471, 368] on span "Ensure the updated path for the TestNG XML file is correctly recognized and uti…" at bounding box center [750, 369] width 672 height 14
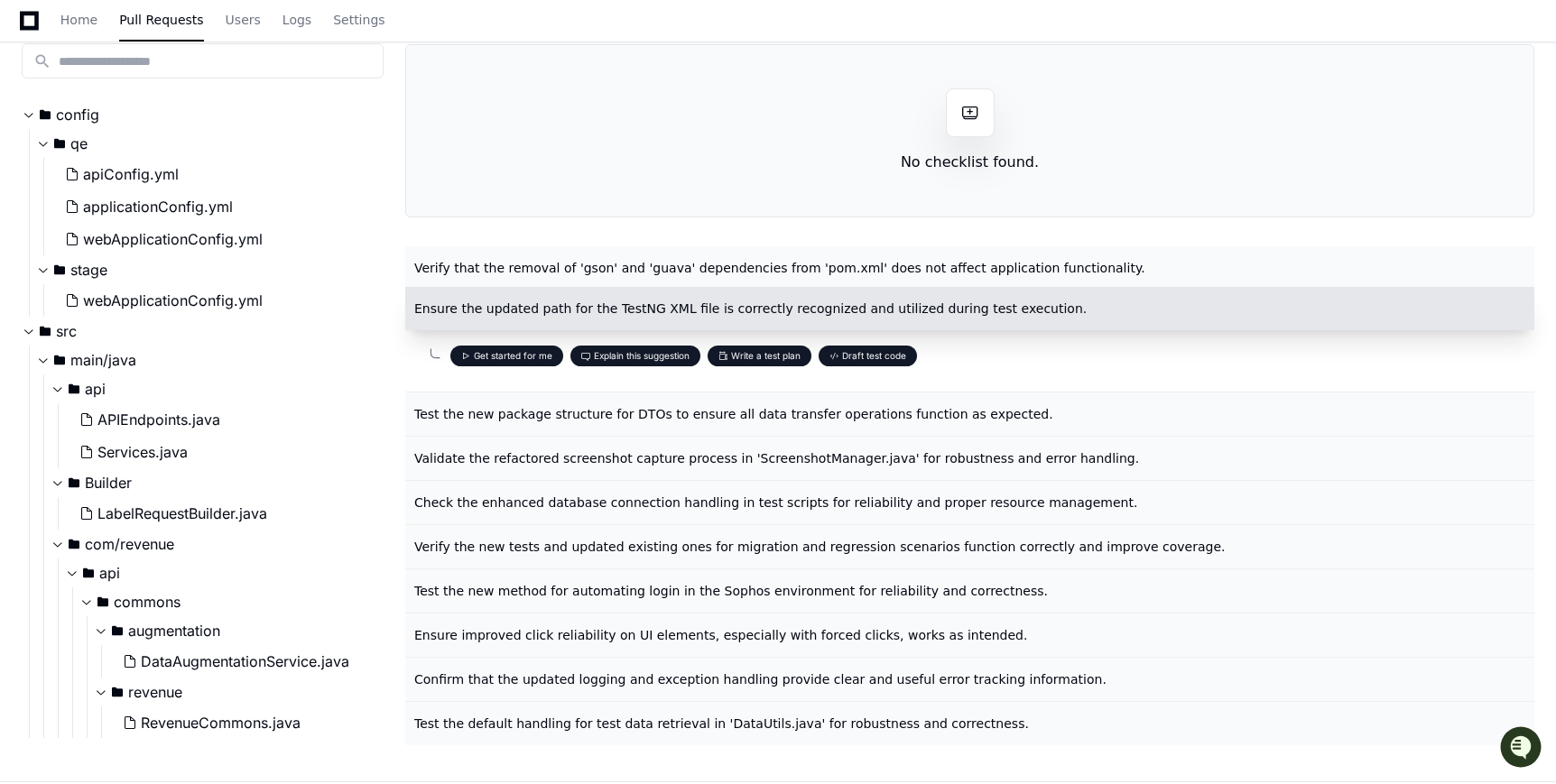
click at [501, 354] on button "Get started for me" at bounding box center [507, 356] width 113 height 21
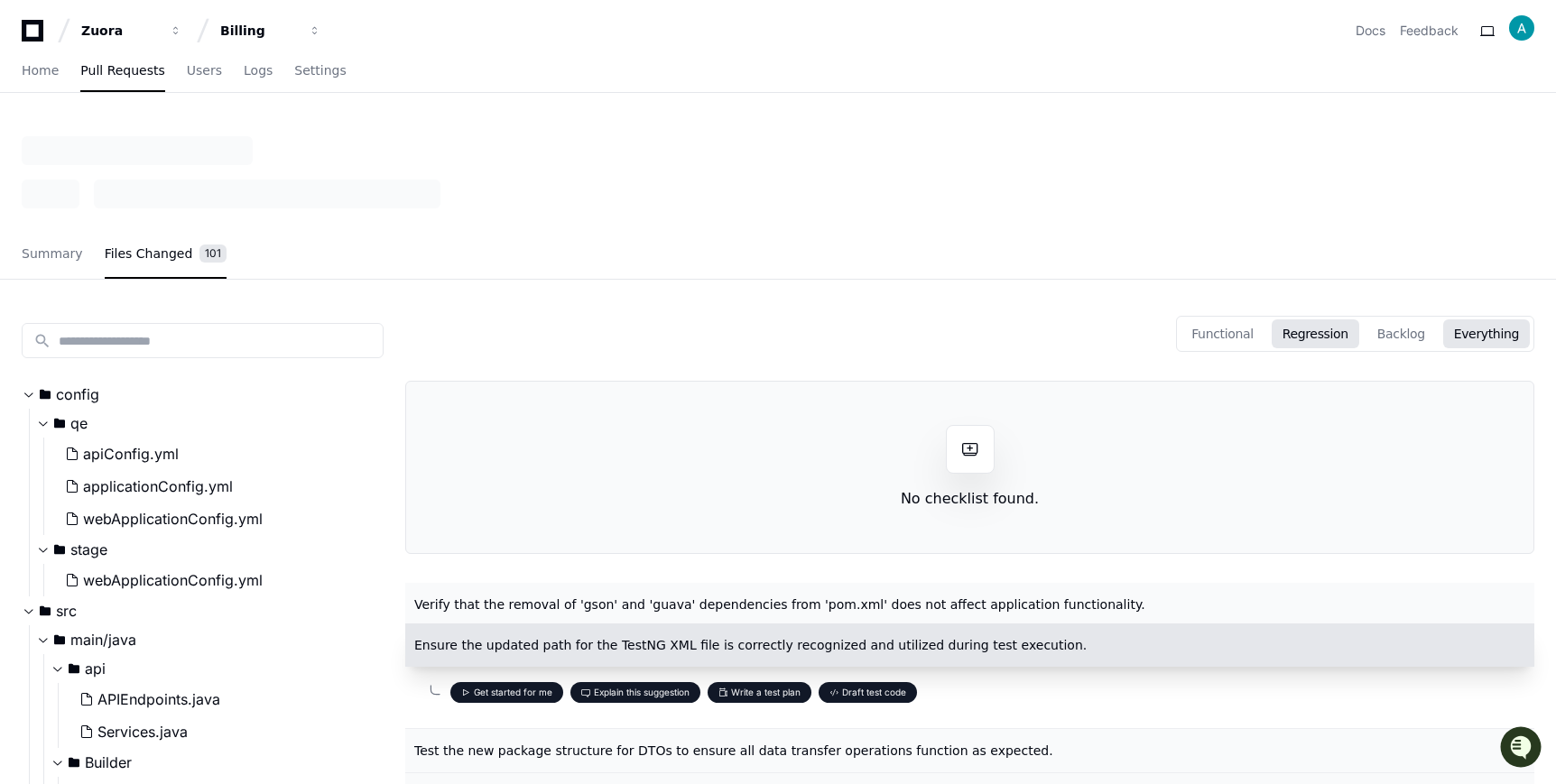
click at [1313, 342] on button "Regression" at bounding box center [1314, 334] width 87 height 29
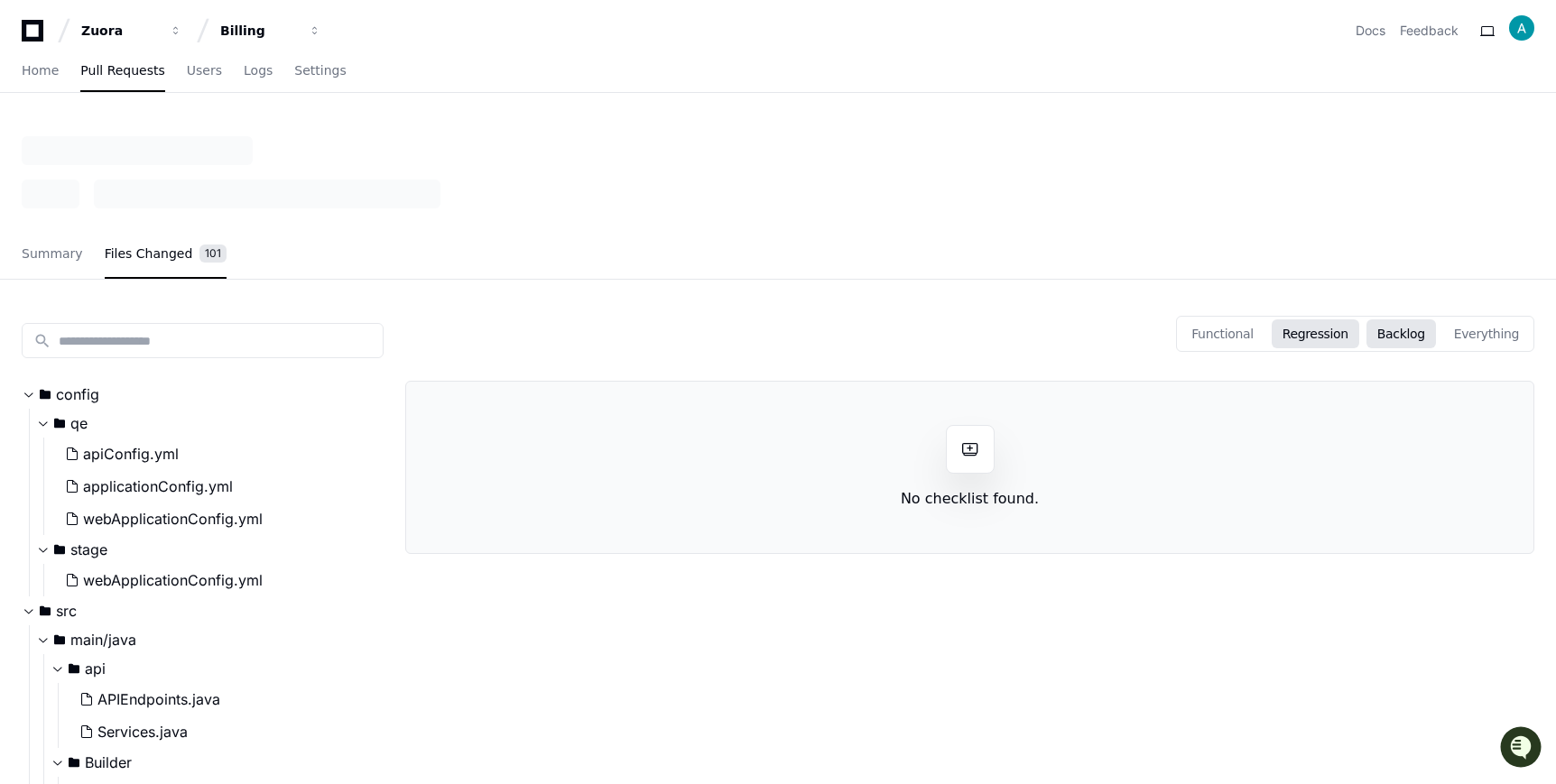
click at [1420, 336] on button "Backlog" at bounding box center [1401, 334] width 70 height 29
click at [1242, 348] on div "Functional Regression Backlog Everything" at bounding box center [1354, 334] width 358 height 36
click at [1241, 325] on button "Functional" at bounding box center [1221, 334] width 84 height 29
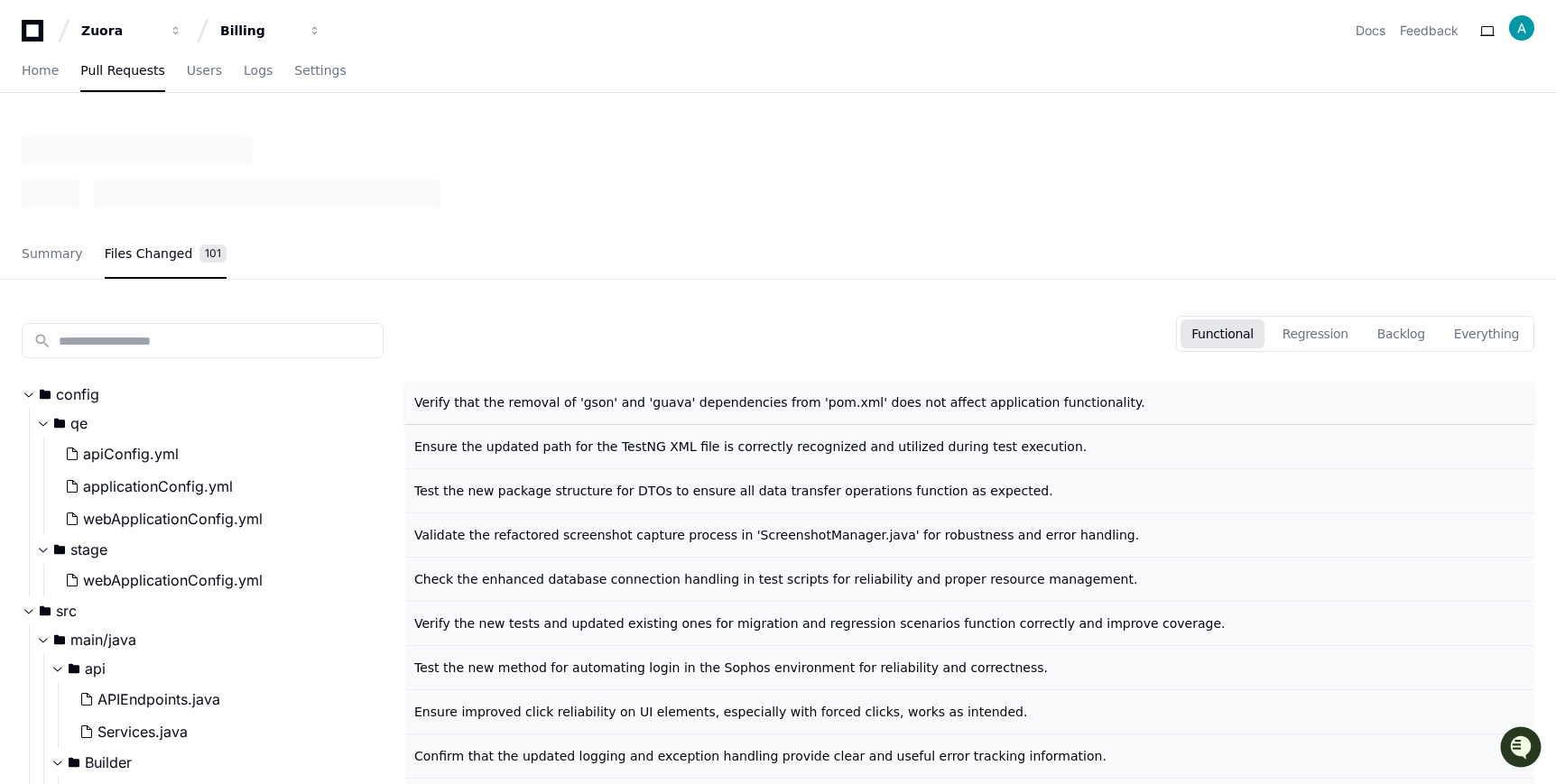
click at [605, 400] on span "Verify that the removal of 'gson' and 'guava' dependencies from 'pom.xml' does …" at bounding box center [779, 401] width 731 height 14
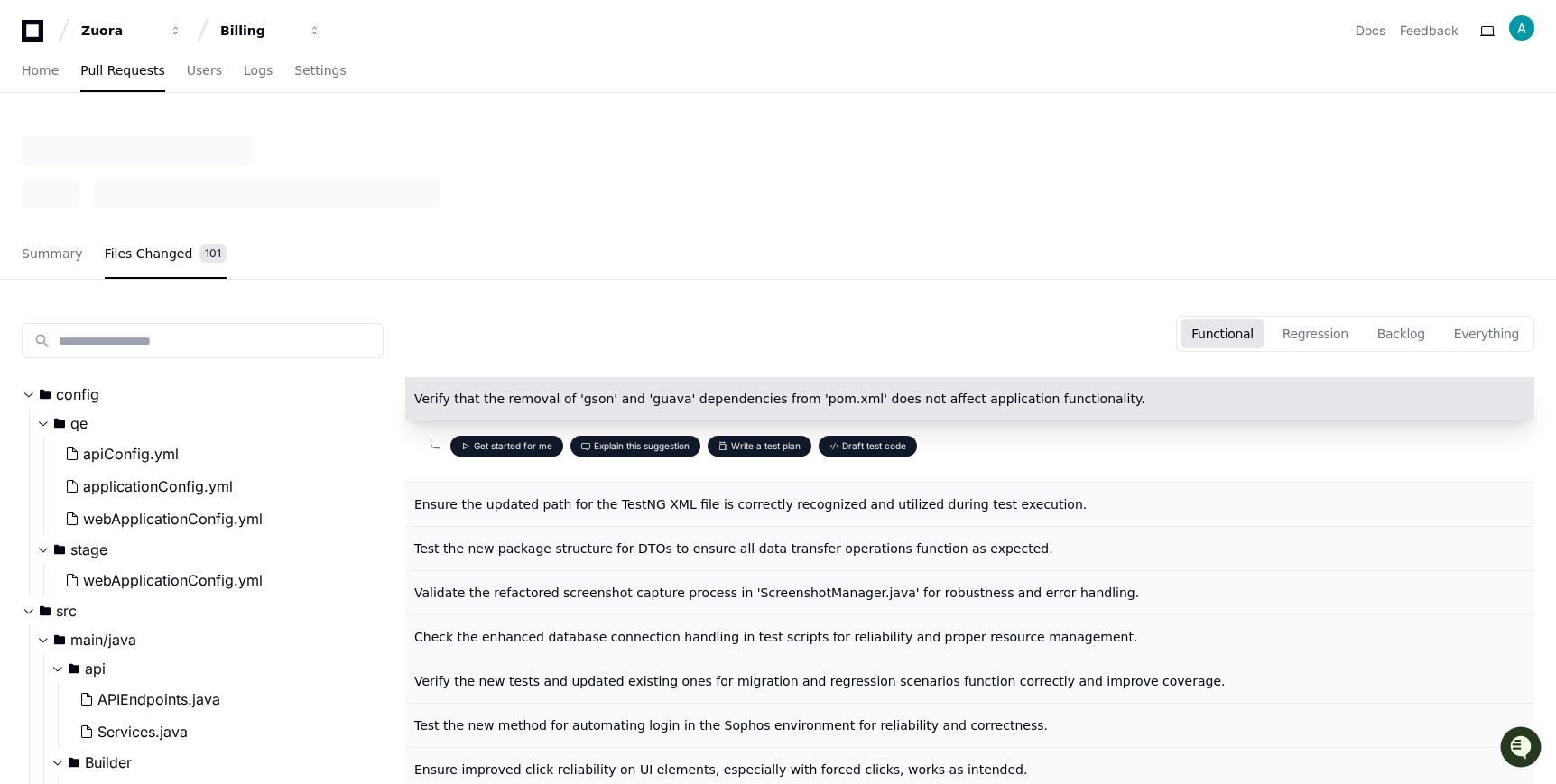
click at [499, 448] on button "Get started for me" at bounding box center [507, 447] width 113 height 21
click at [464, 446] on span at bounding box center [465, 447] width 9 height 9
click at [1510, 24] on div "Docs Feedback" at bounding box center [1444, 30] width 179 height 31
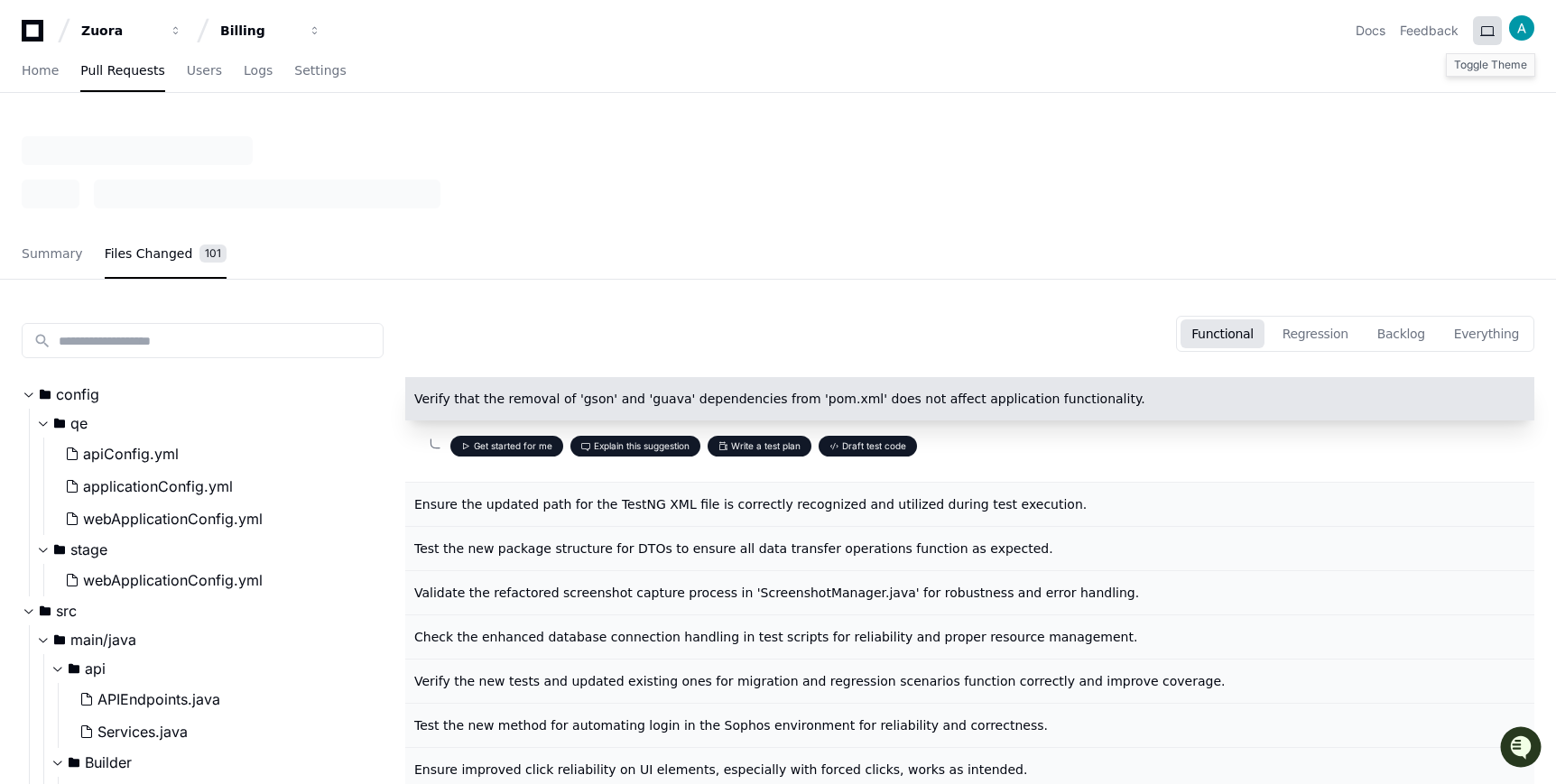
click at [1490, 27] on button at bounding box center [1486, 30] width 29 height 29
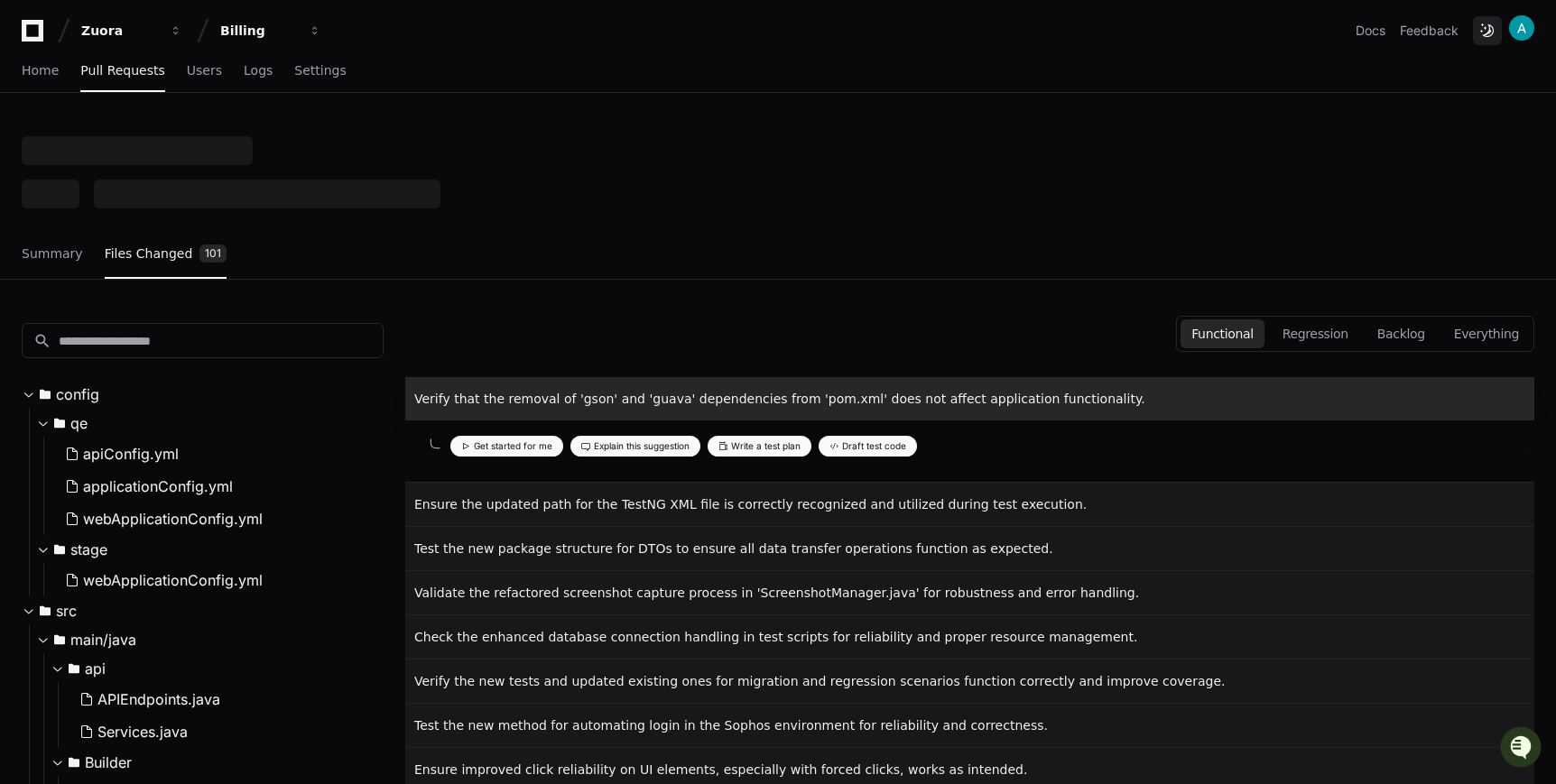
click at [1489, 28] on button at bounding box center [1486, 30] width 29 height 29
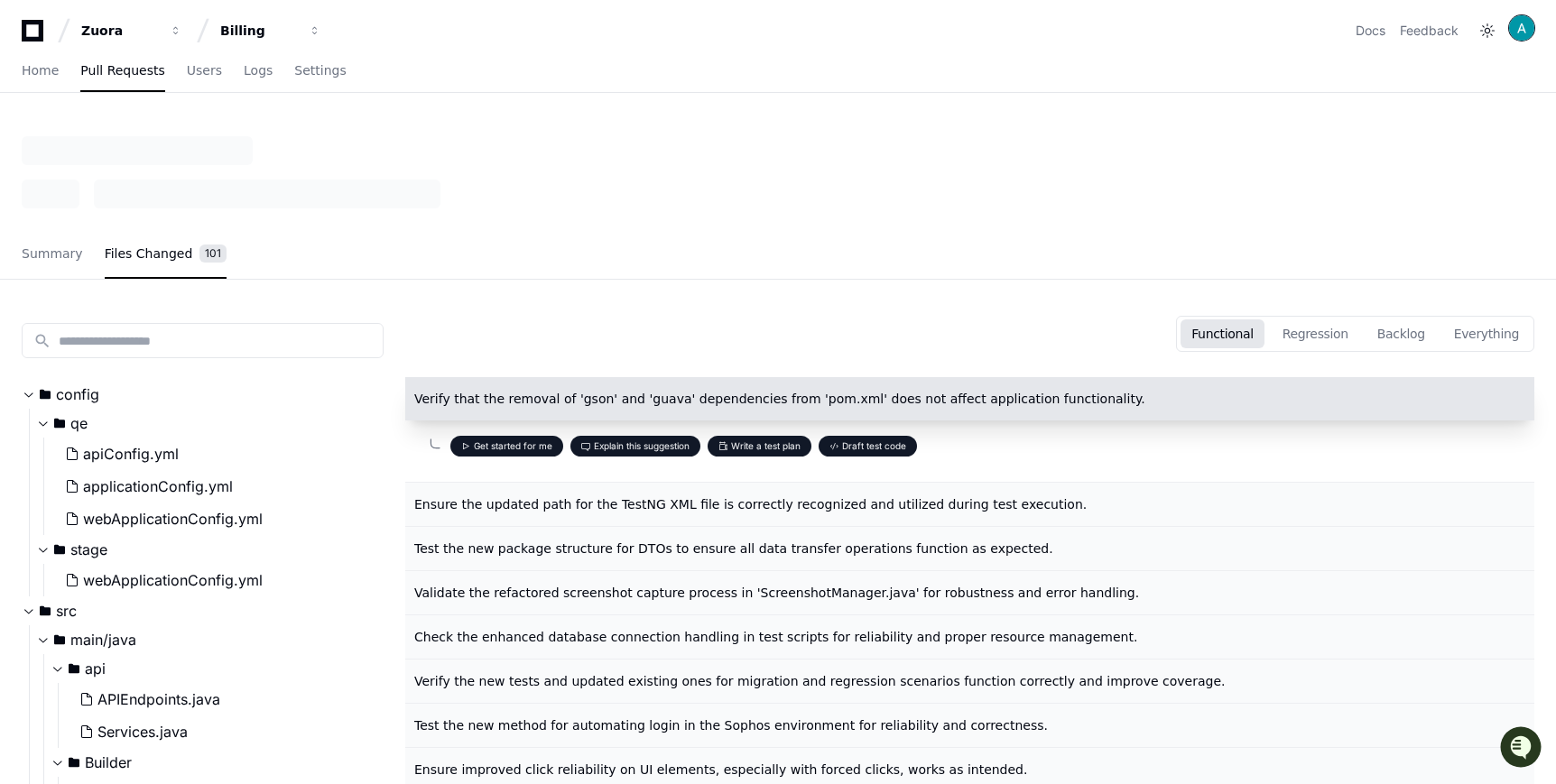
click at [1516, 30] on img at bounding box center [1521, 27] width 25 height 25
